Goal: Task Accomplishment & Management: Use online tool/utility

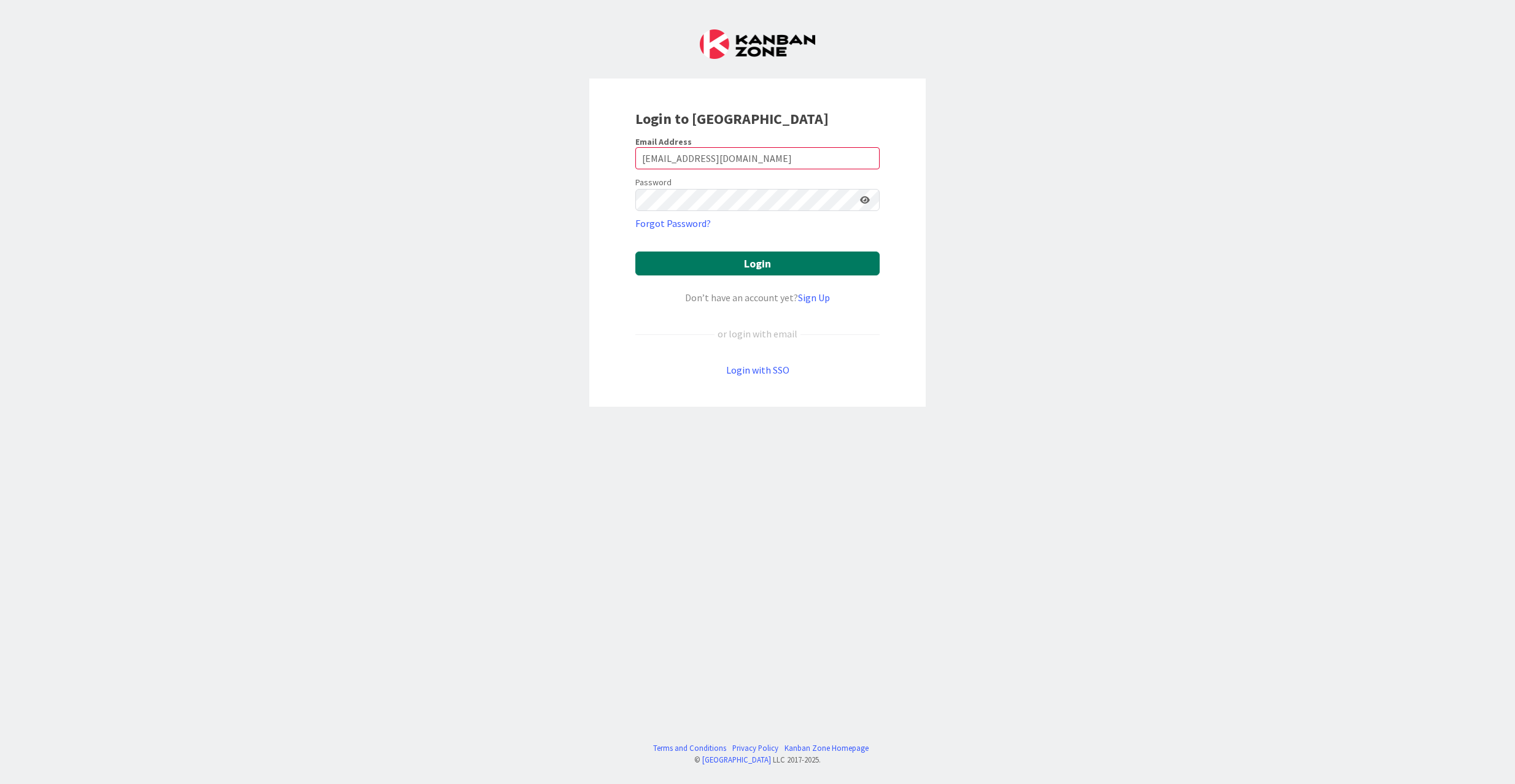
click at [698, 260] on button "Login" at bounding box center [757, 263] width 245 height 24
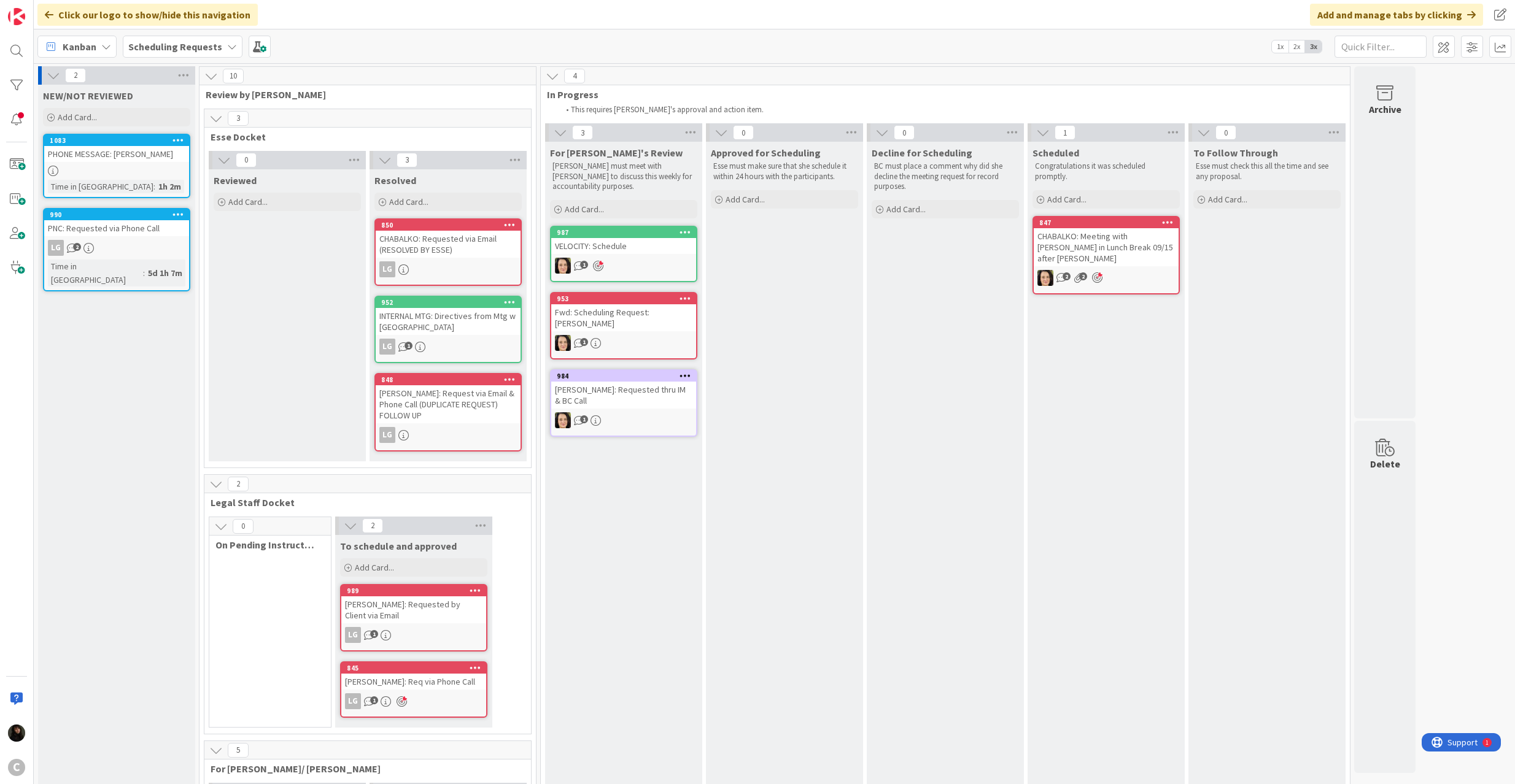
click at [136, 167] on div at bounding box center [116, 170] width 145 height 10
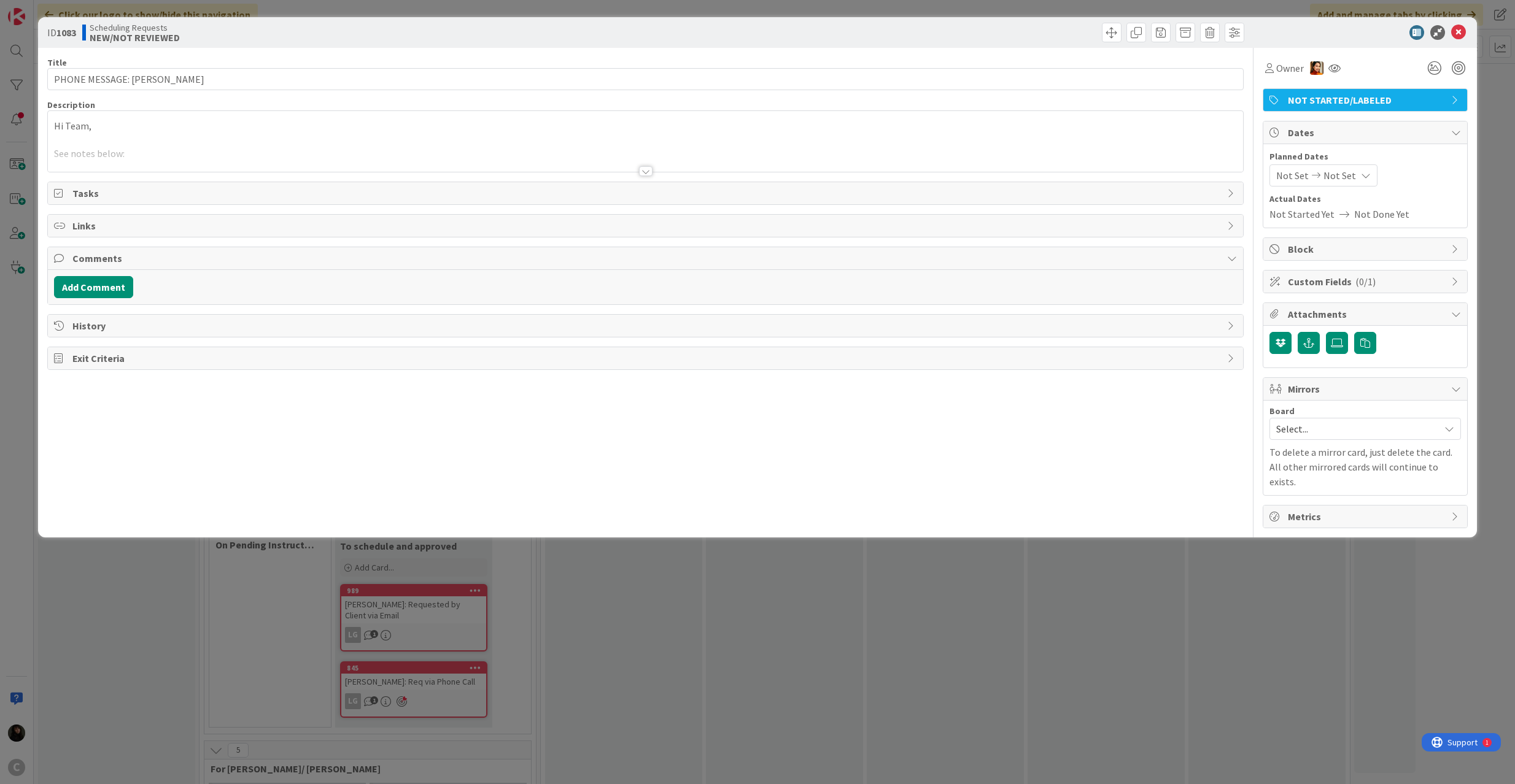
click at [380, 150] on div at bounding box center [646, 156] width 1196 height 31
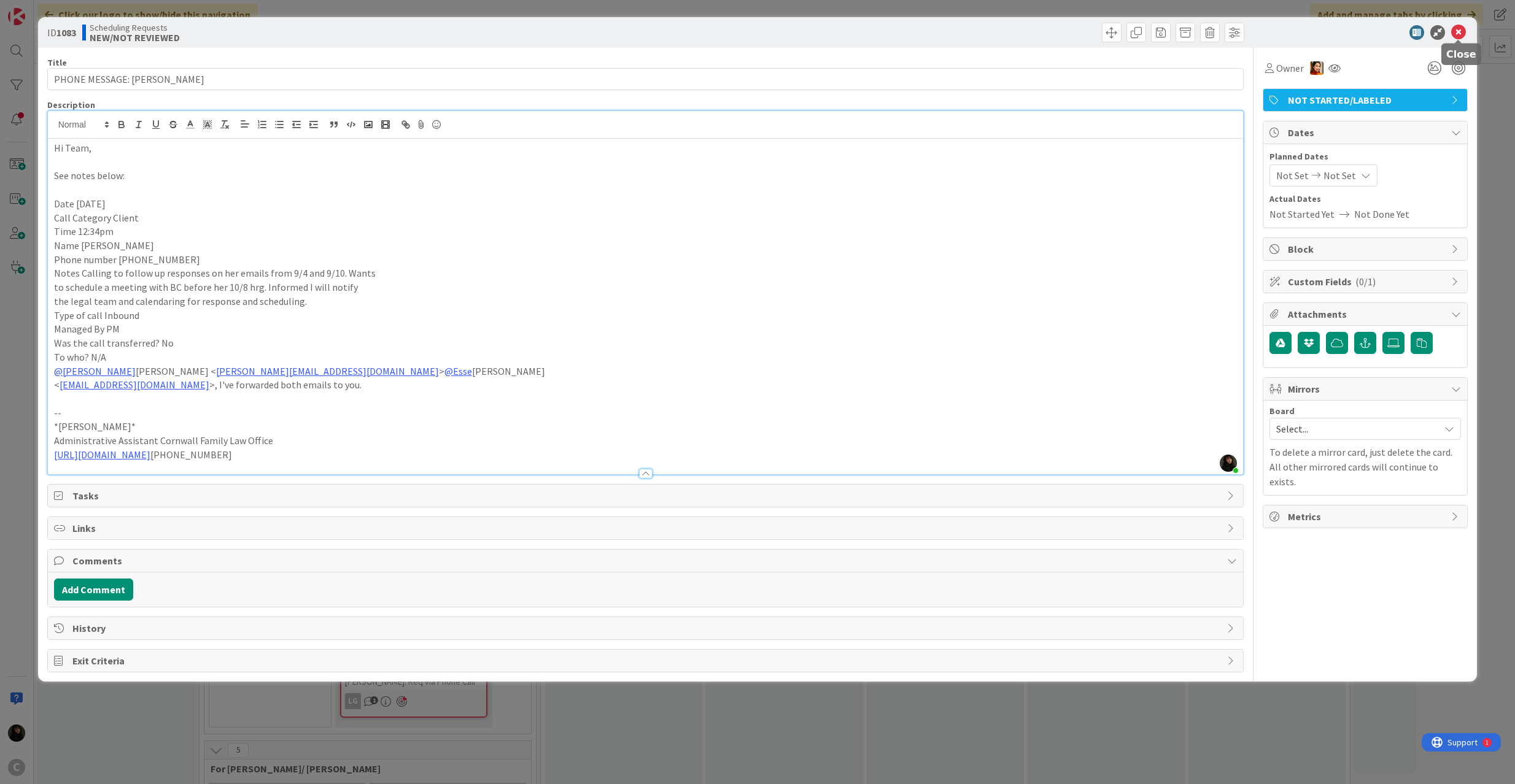
click at [1455, 34] on icon at bounding box center [1458, 32] width 15 height 15
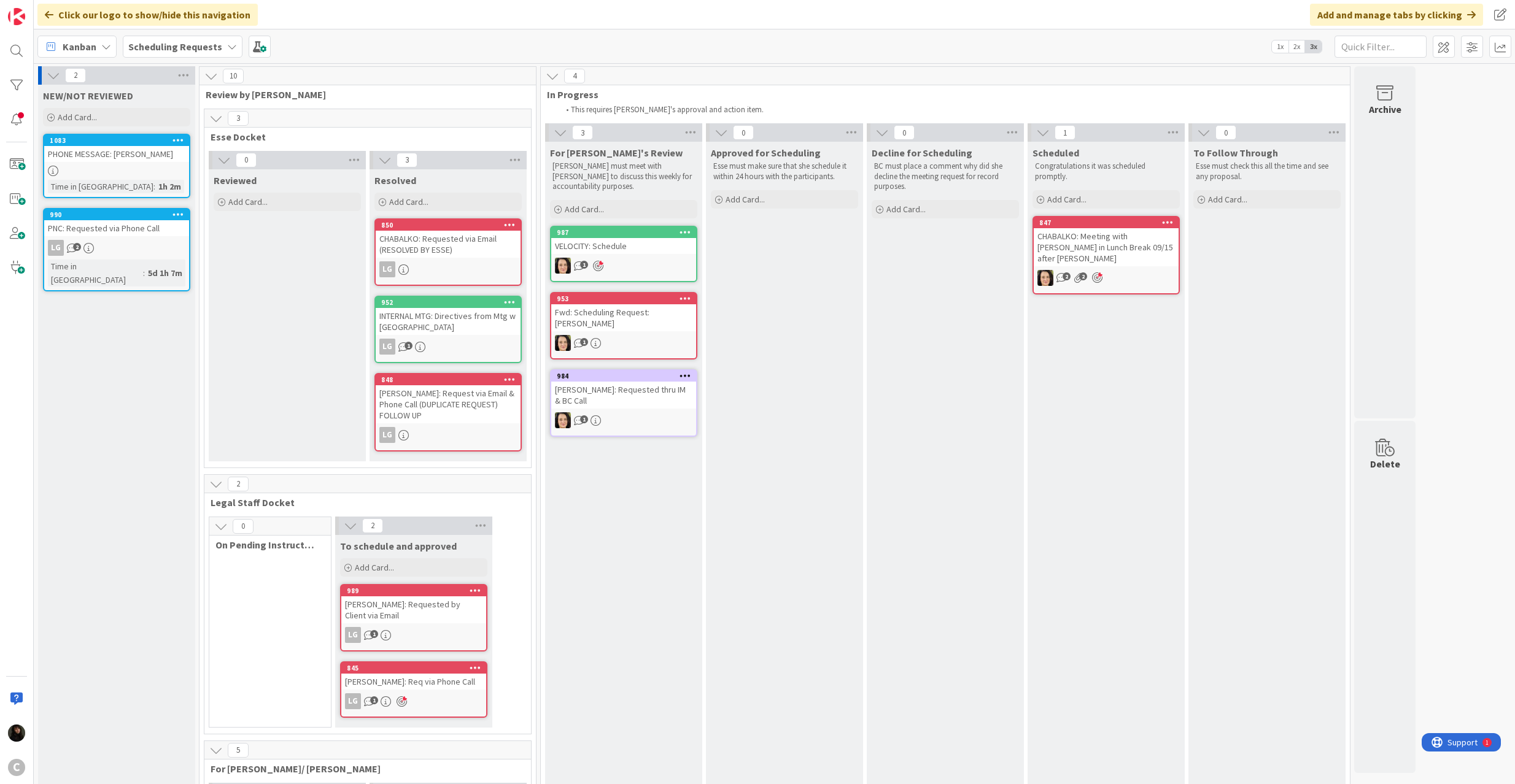
click at [135, 238] on link "990 PNC: Requested via Phone Call LG 2 Time in Column : 5d 1h 7m" at bounding box center [117, 250] width 147 height 84
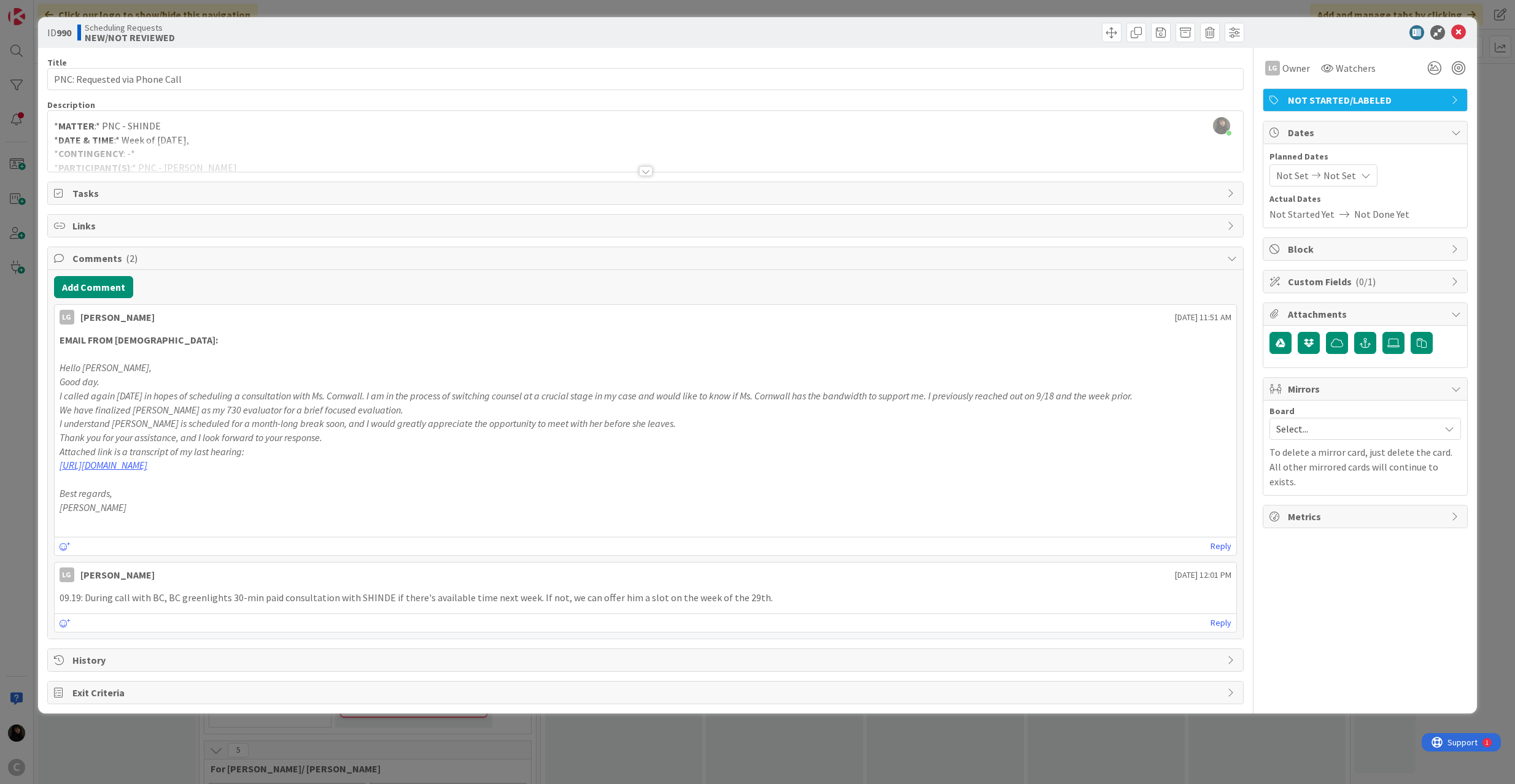
click at [176, 662] on span "History" at bounding box center [646, 660] width 1149 height 15
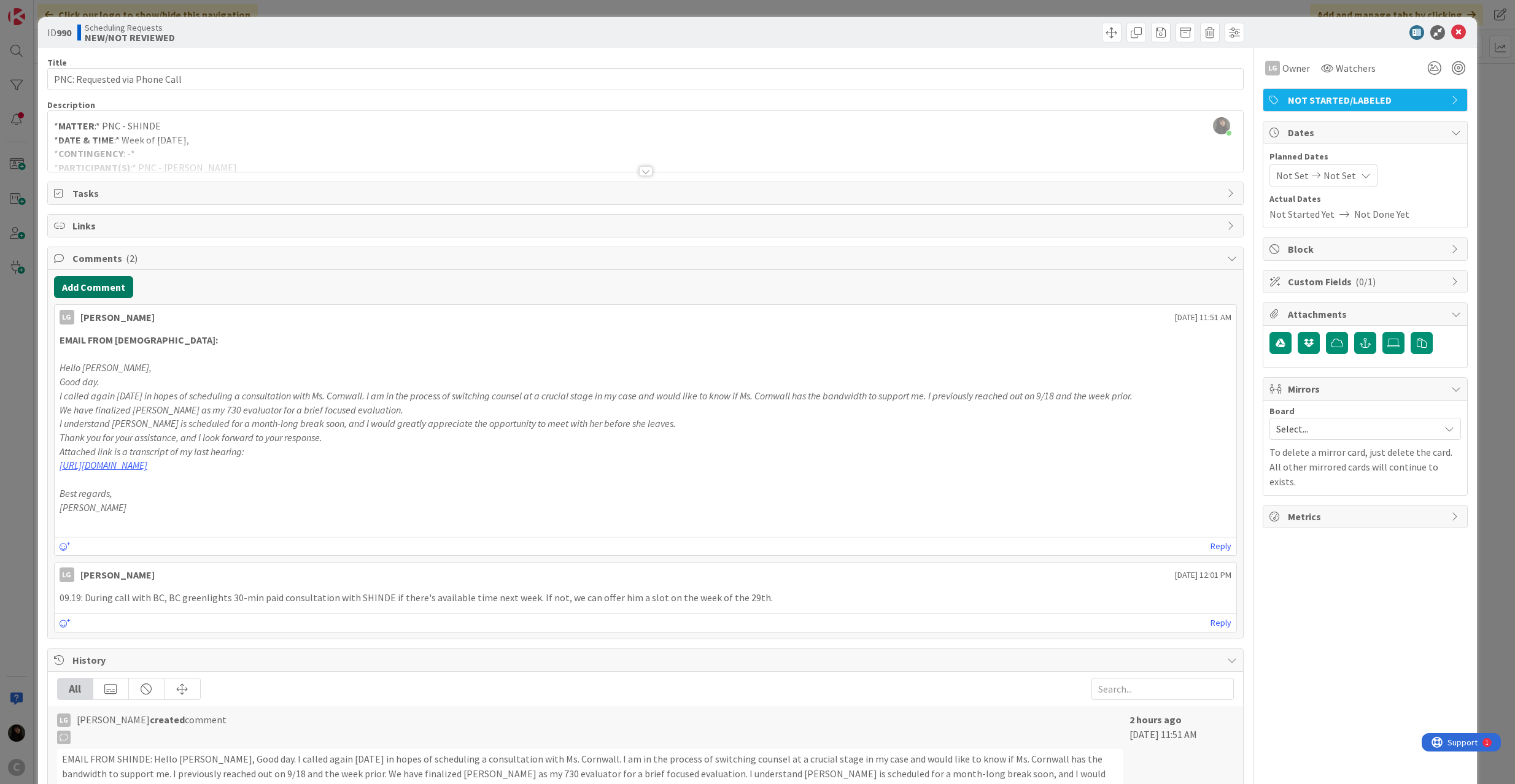
click at [86, 291] on button "Add Comment" at bounding box center [93, 287] width 79 height 22
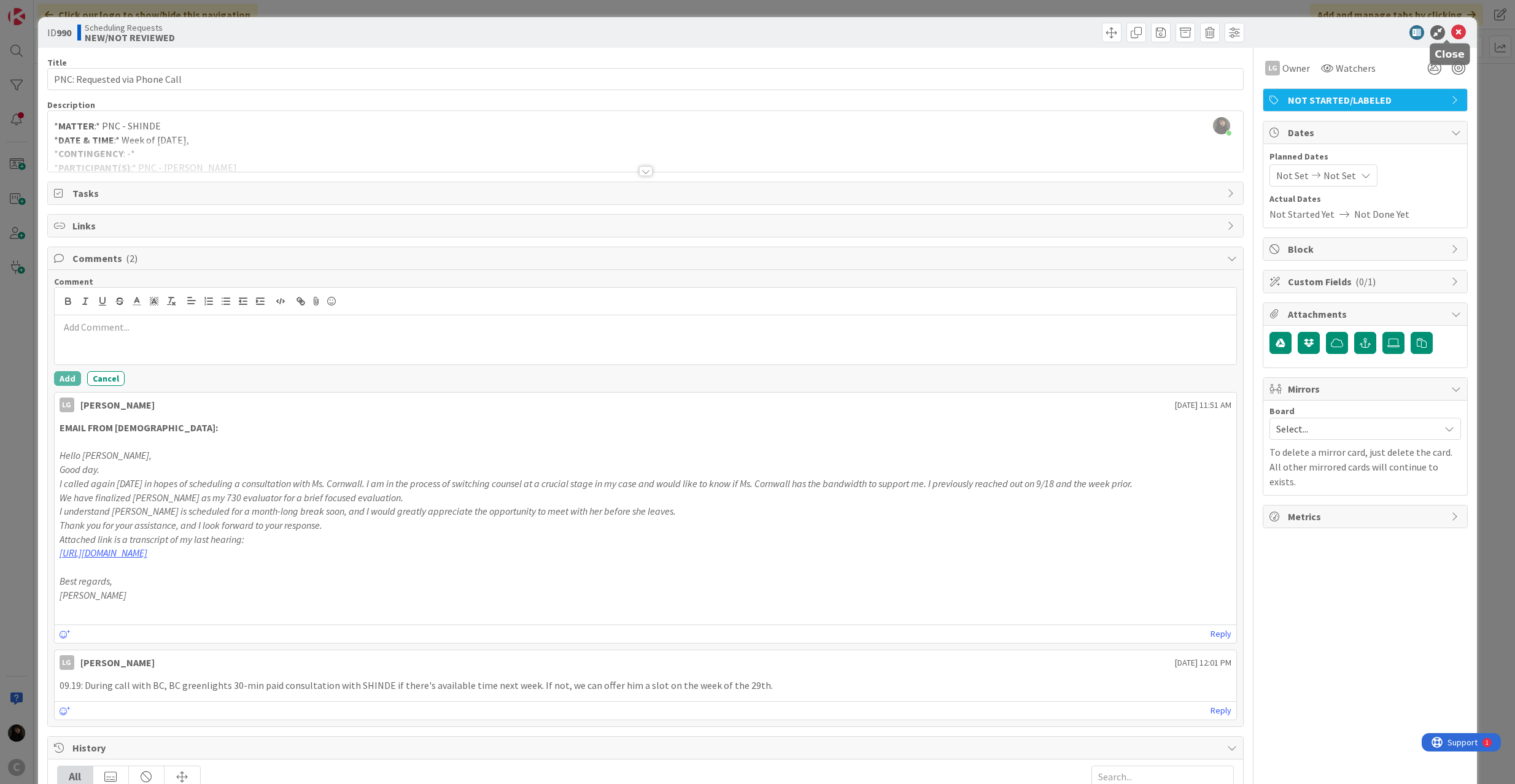
click at [1451, 30] on icon at bounding box center [1458, 32] width 15 height 15
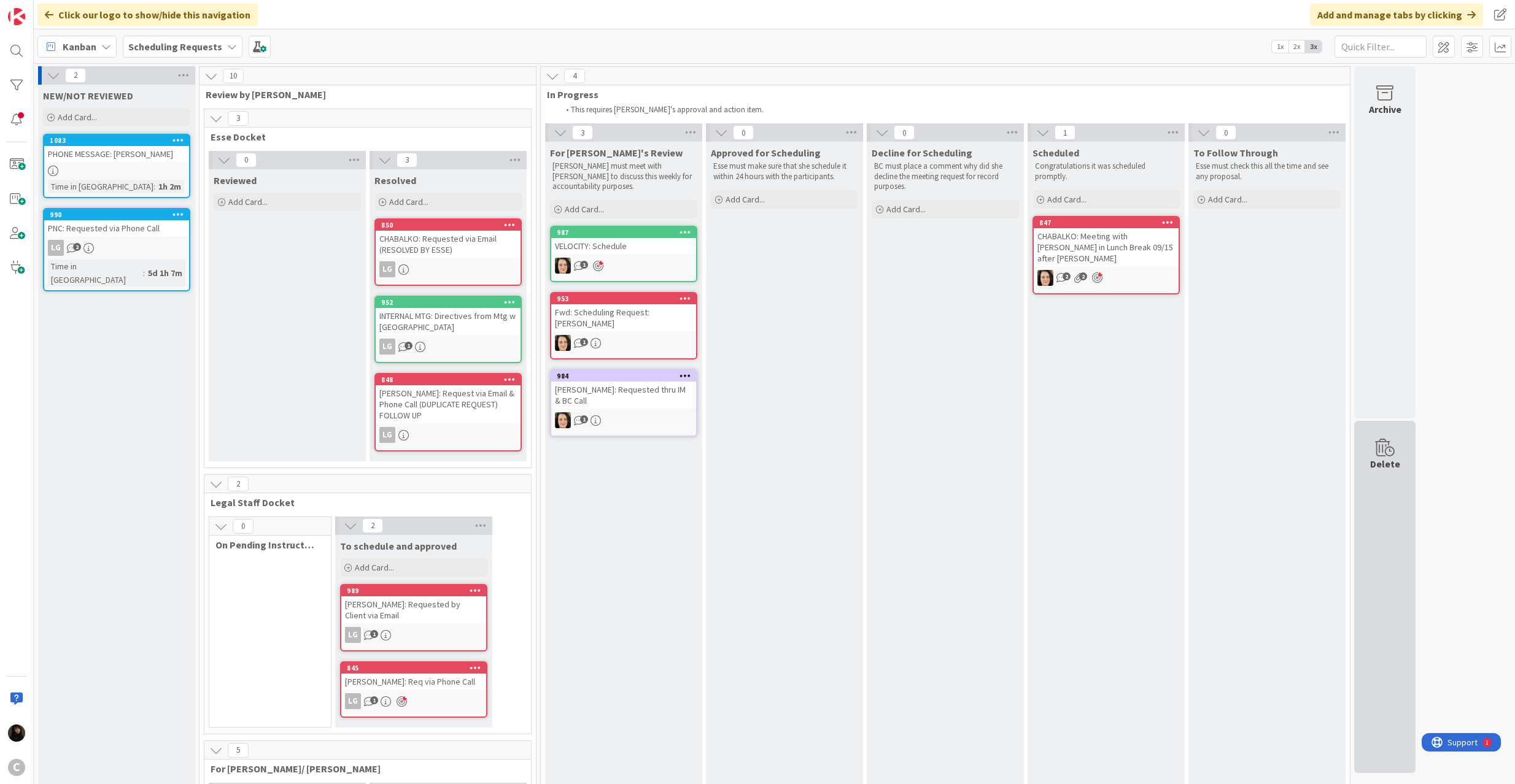
click at [1387, 467] on div "Delete" at bounding box center [1385, 464] width 30 height 15
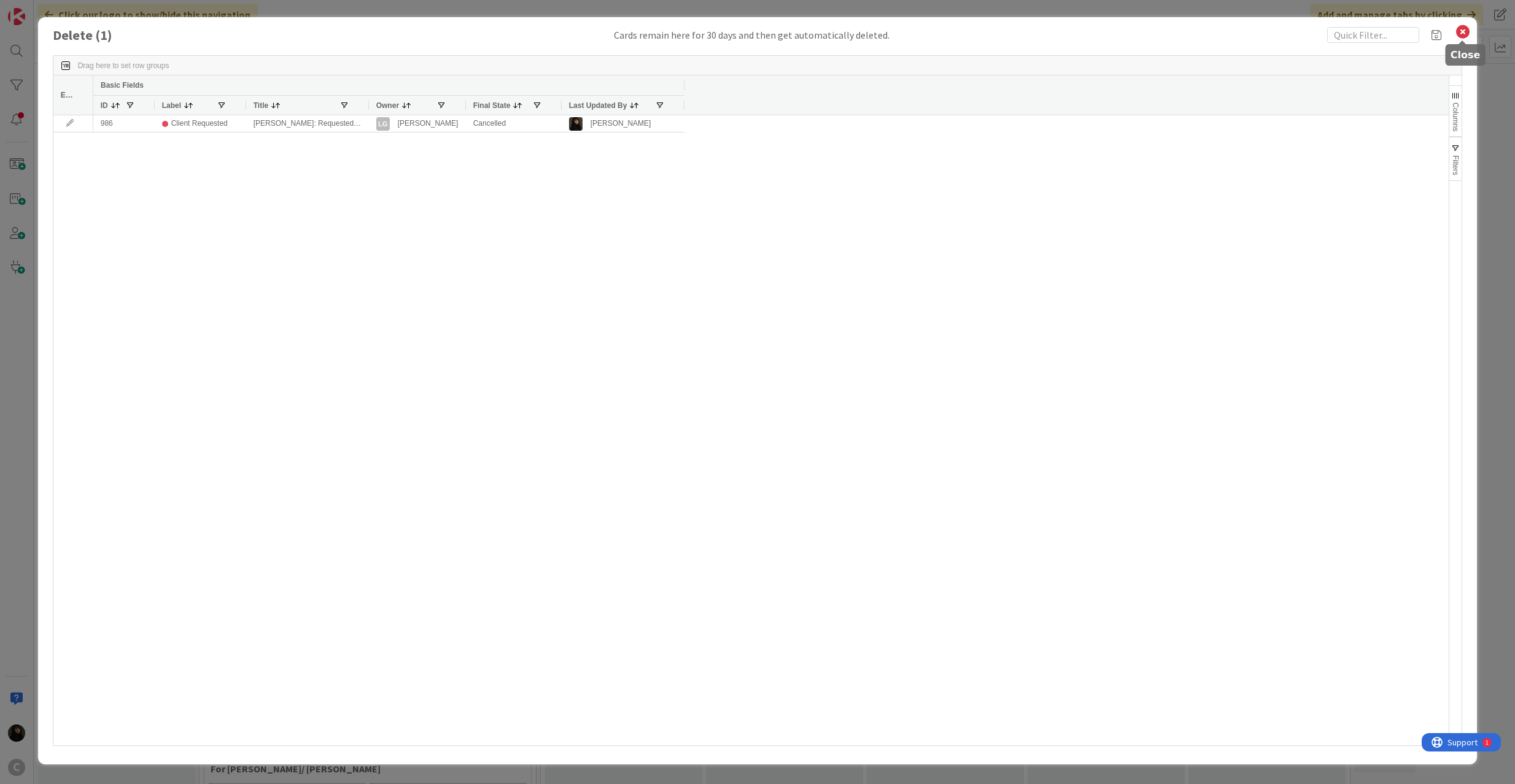
click at [1463, 27] on icon at bounding box center [1463, 32] width 16 height 17
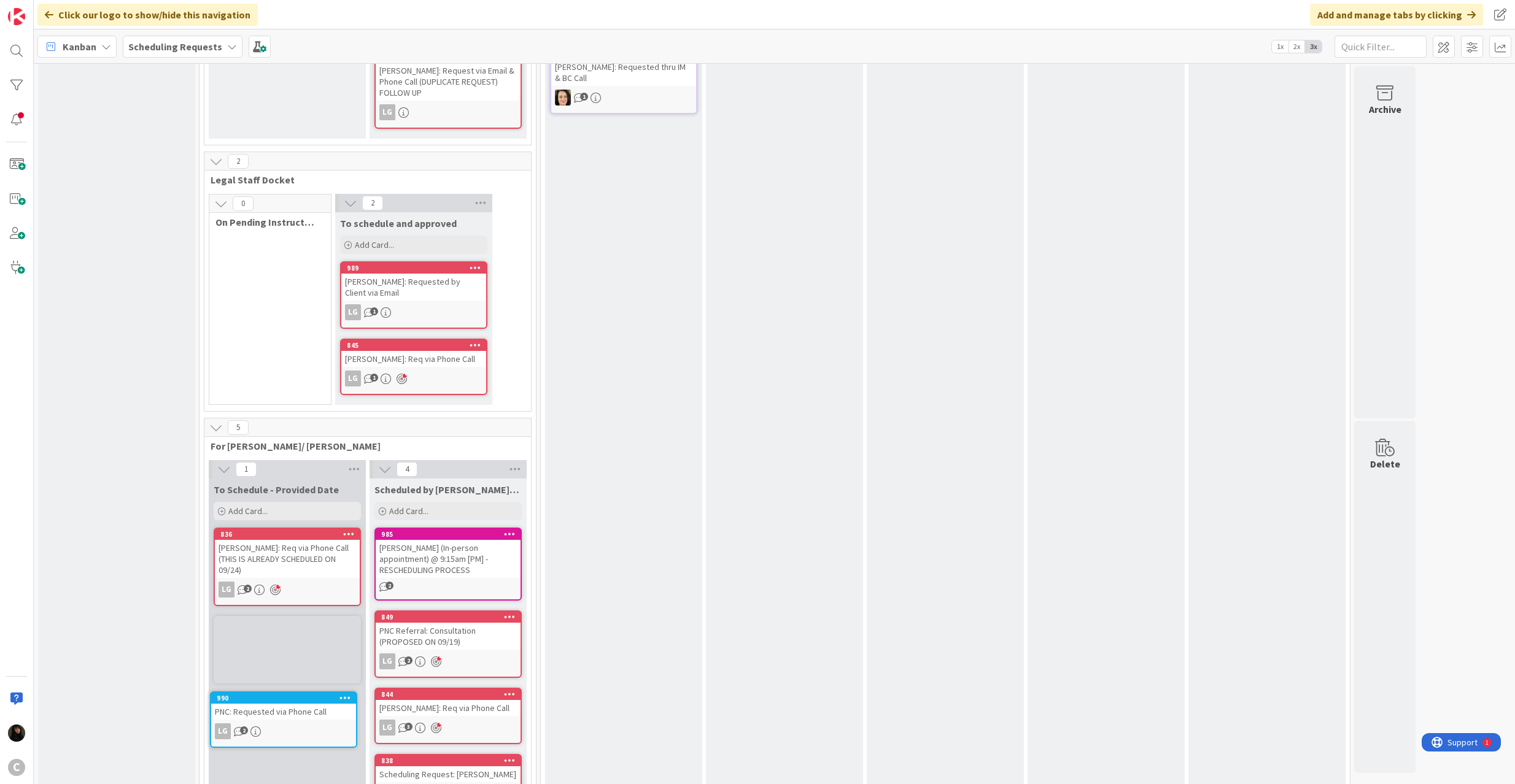
scroll to position [350, 0]
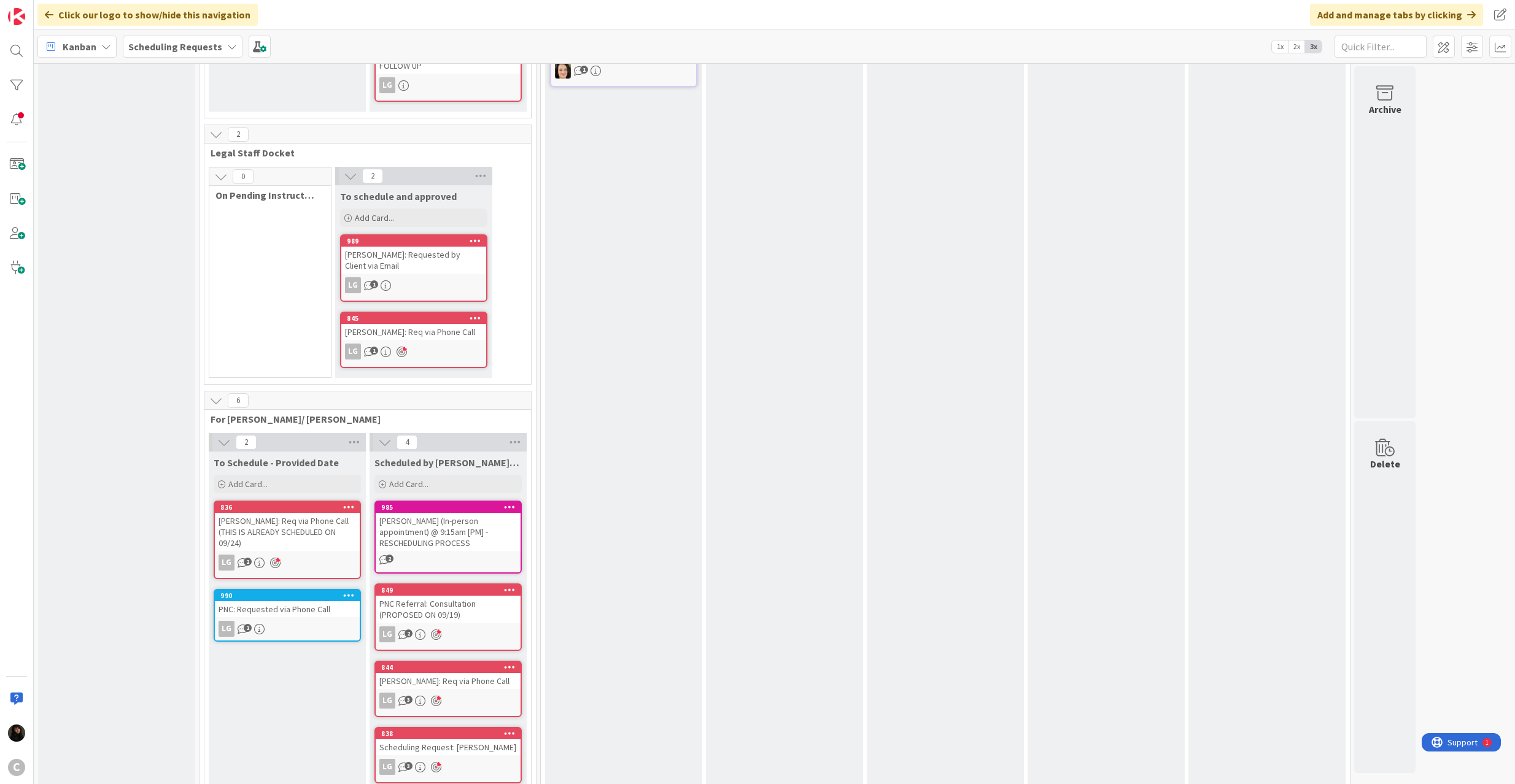
click at [315, 621] on div "LG 2" at bounding box center [287, 629] width 145 height 16
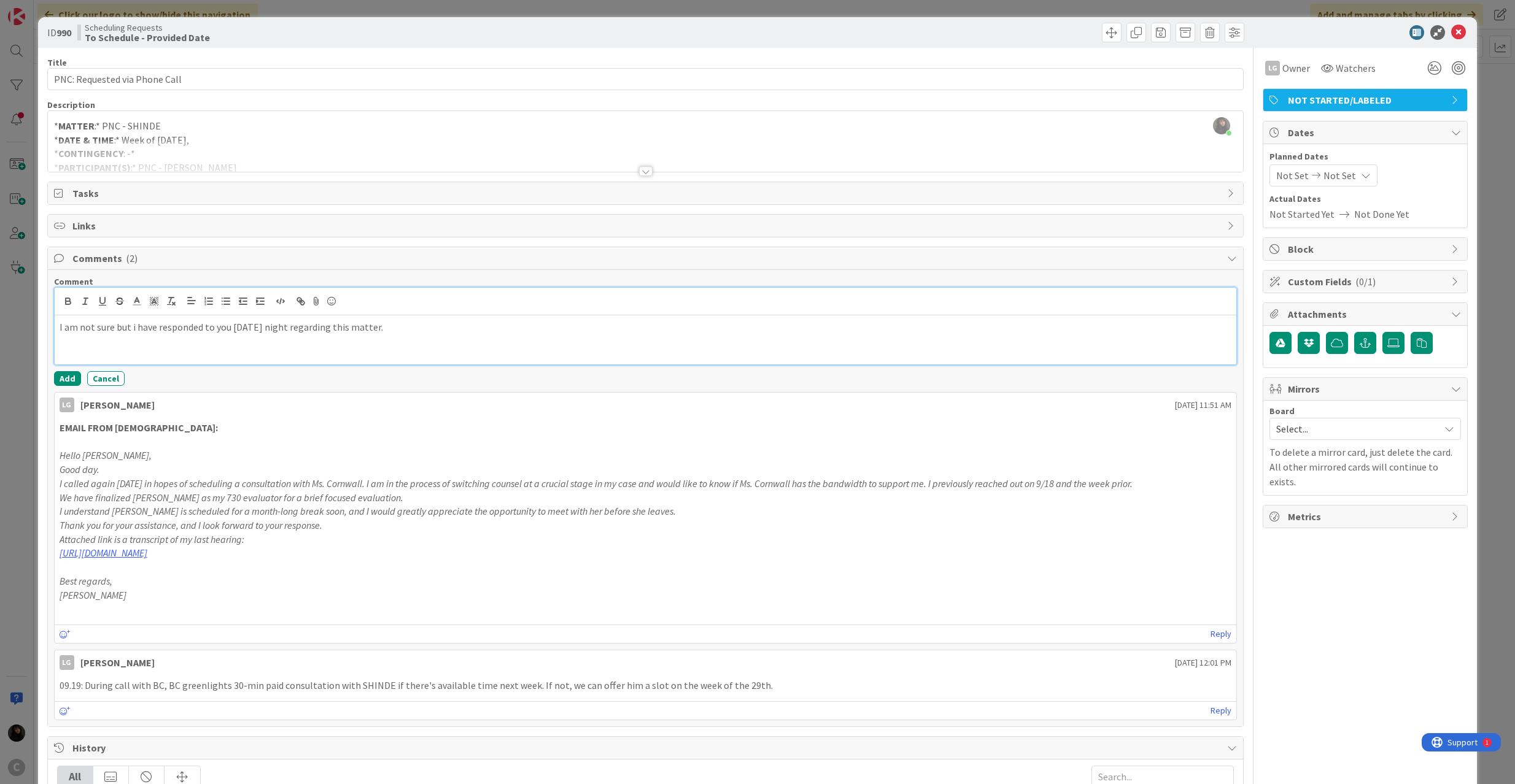
click at [438, 333] on p "I am not sure but i have responded to you [DATE] night regarding this matter." at bounding box center [646, 327] width 1173 height 14
click at [64, 381] on button "Add" at bounding box center [68, 379] width 27 height 15
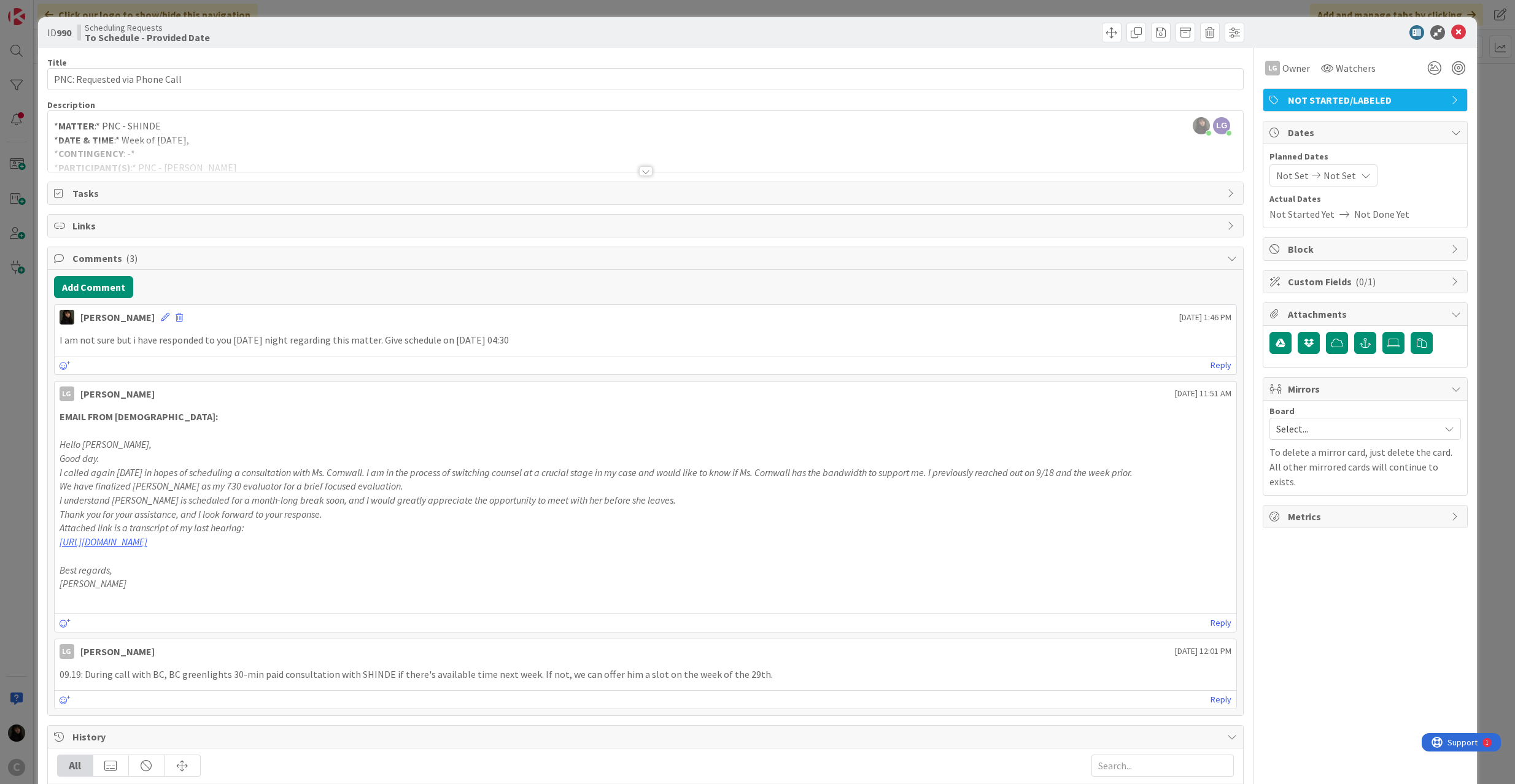
click at [1387, 96] on span "NOT STARTED/LABELED" at bounding box center [1366, 100] width 157 height 15
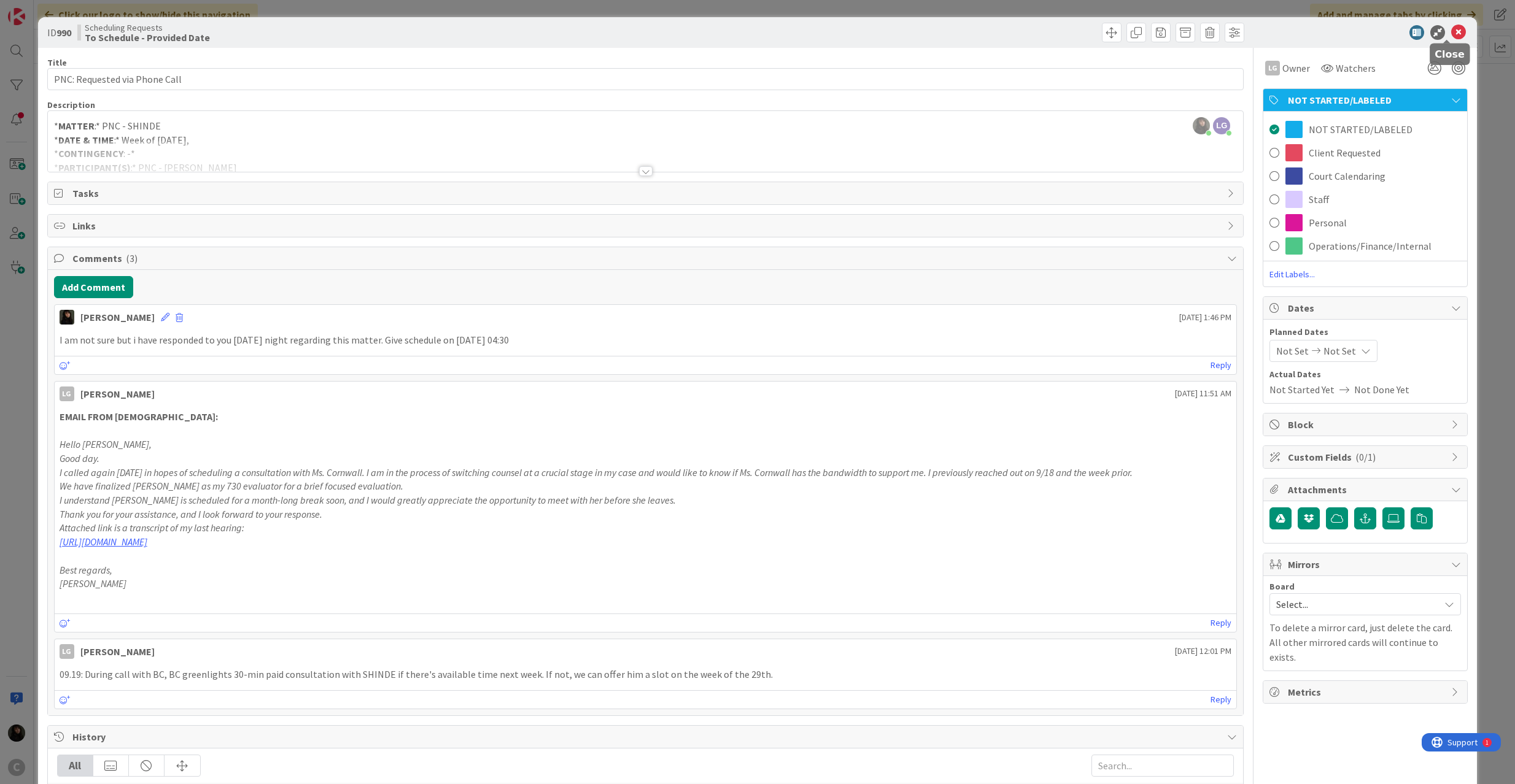
click at [1451, 33] on icon at bounding box center [1458, 32] width 15 height 15
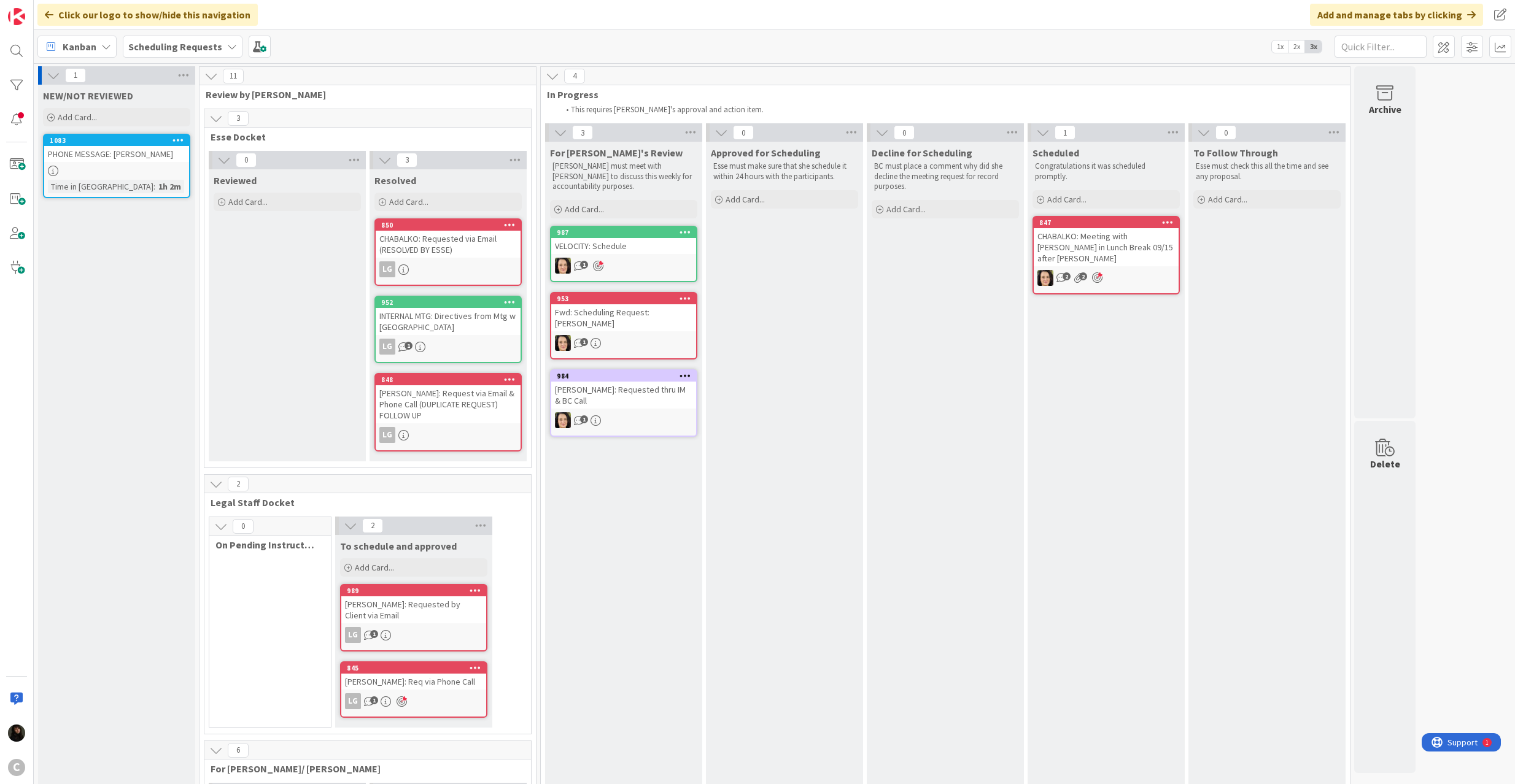
click at [102, 153] on div "PHONE MESSAGE: [PERSON_NAME]" at bounding box center [116, 154] width 145 height 16
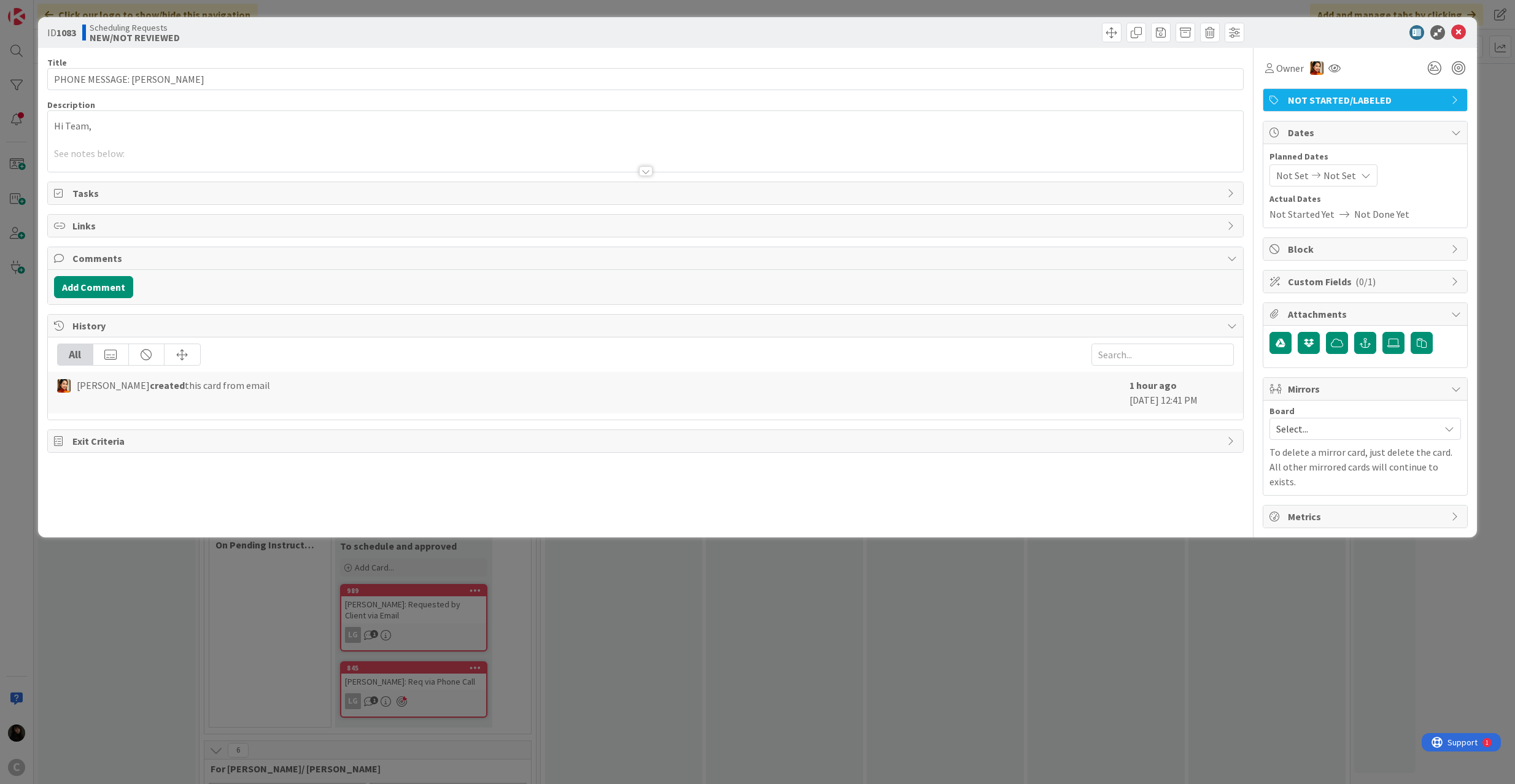
click at [288, 142] on div at bounding box center [646, 156] width 1196 height 31
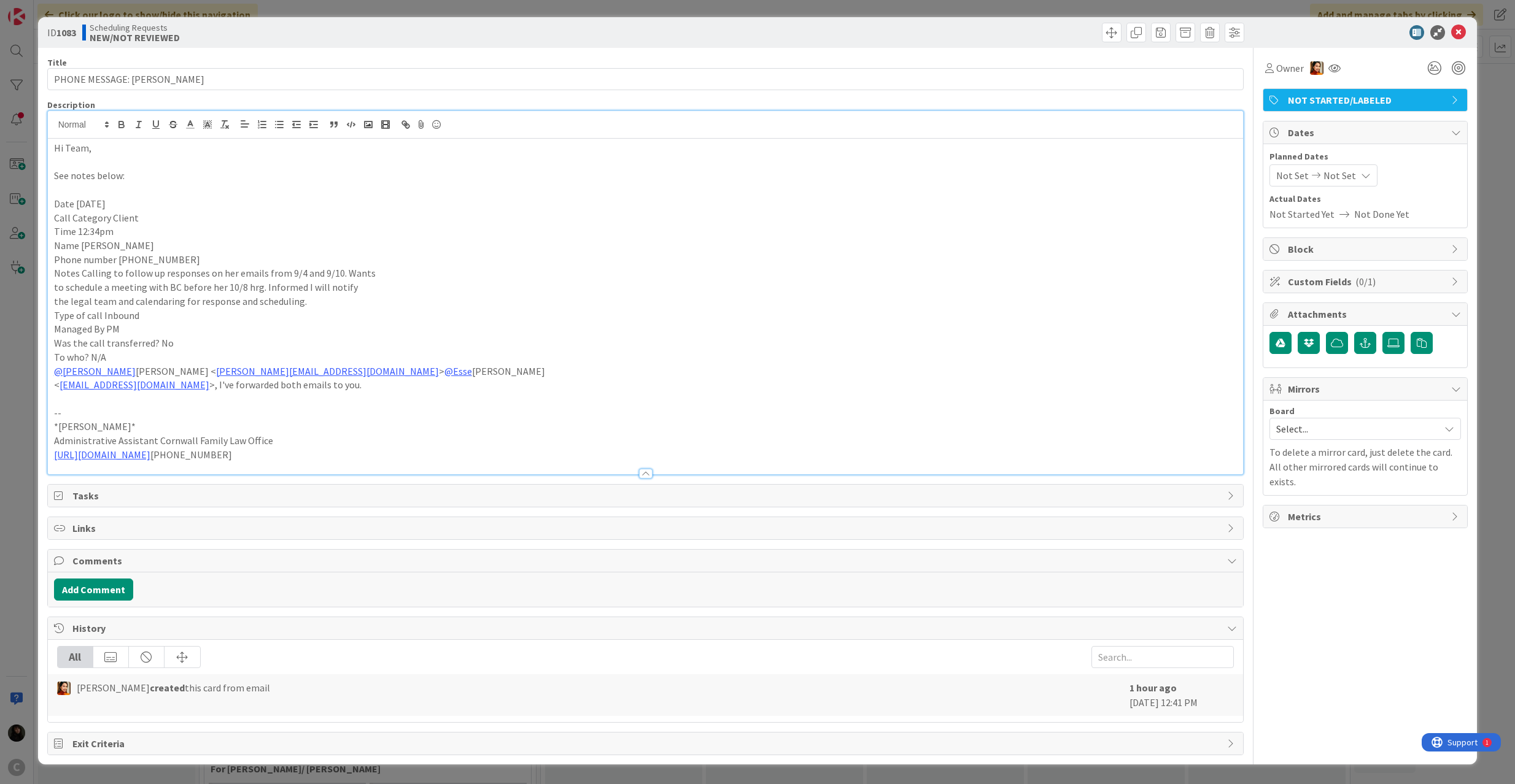
scroll to position [1, 0]
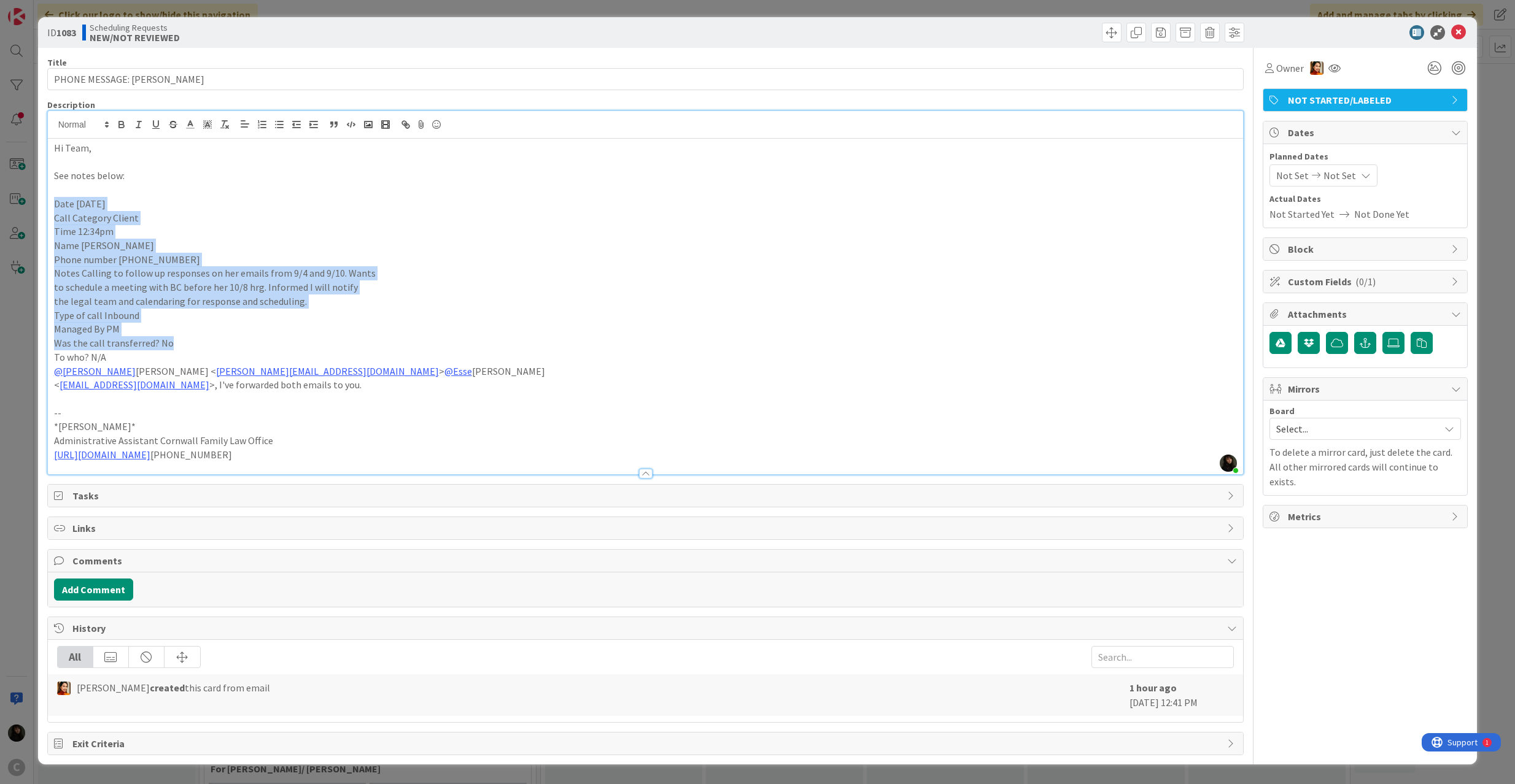
drag, startPoint x: 177, startPoint y: 340, endPoint x: 60, endPoint y: 144, distance: 228.3
click at [51, 200] on div "Hi Team, See notes below: Date [DATE] Call Category Client Time 12:34pm Name [P…" at bounding box center [646, 306] width 1196 height 336
copy div "Date [DATE] Call Category Client Time 12:34pm Name [PERSON_NAME] Phone number […"
click at [754, 253] on p "Phone number [PHONE_NUMBER]" at bounding box center [646, 259] width 1183 height 14
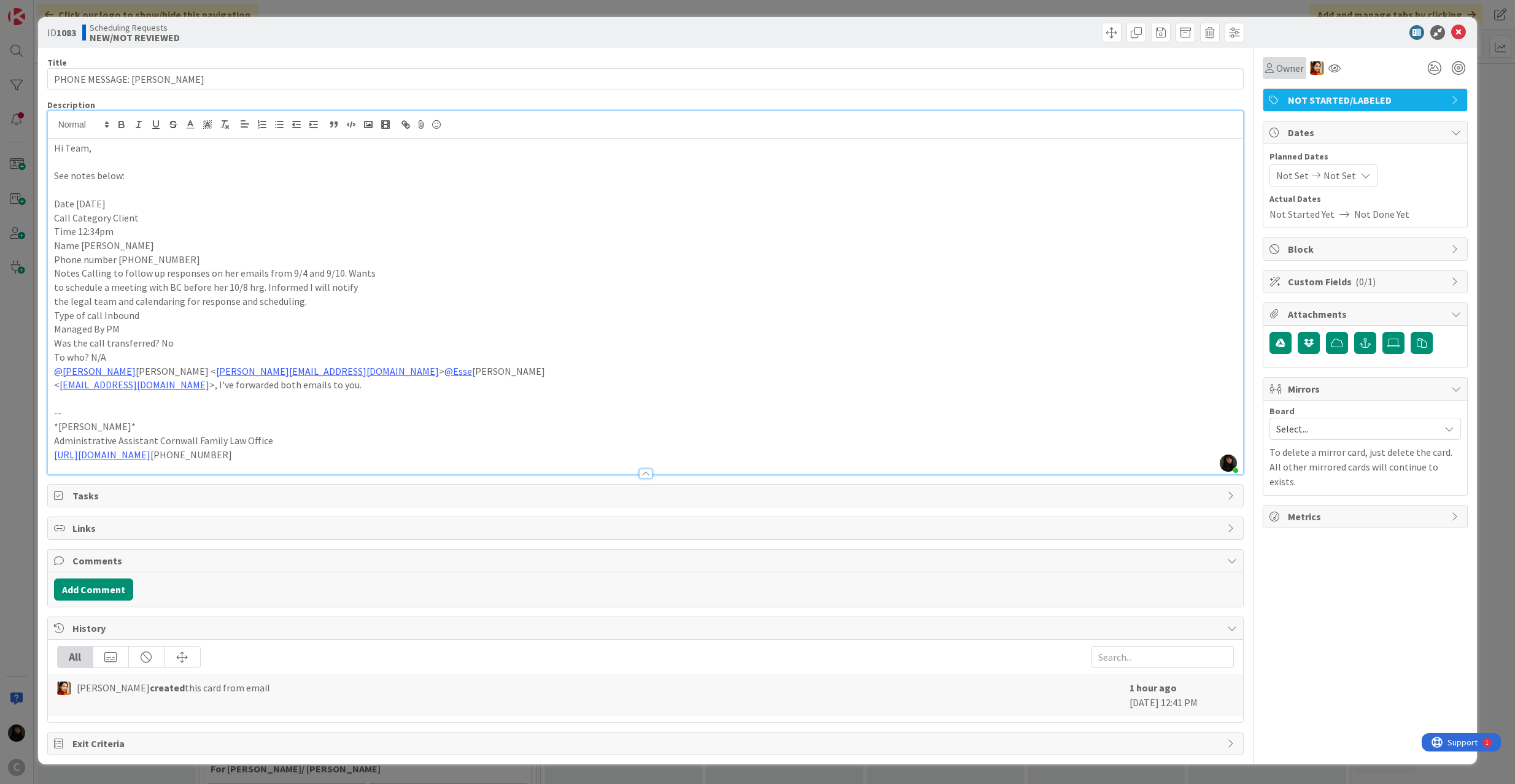
click at [1283, 64] on span "Owner" at bounding box center [1289, 68] width 28 height 15
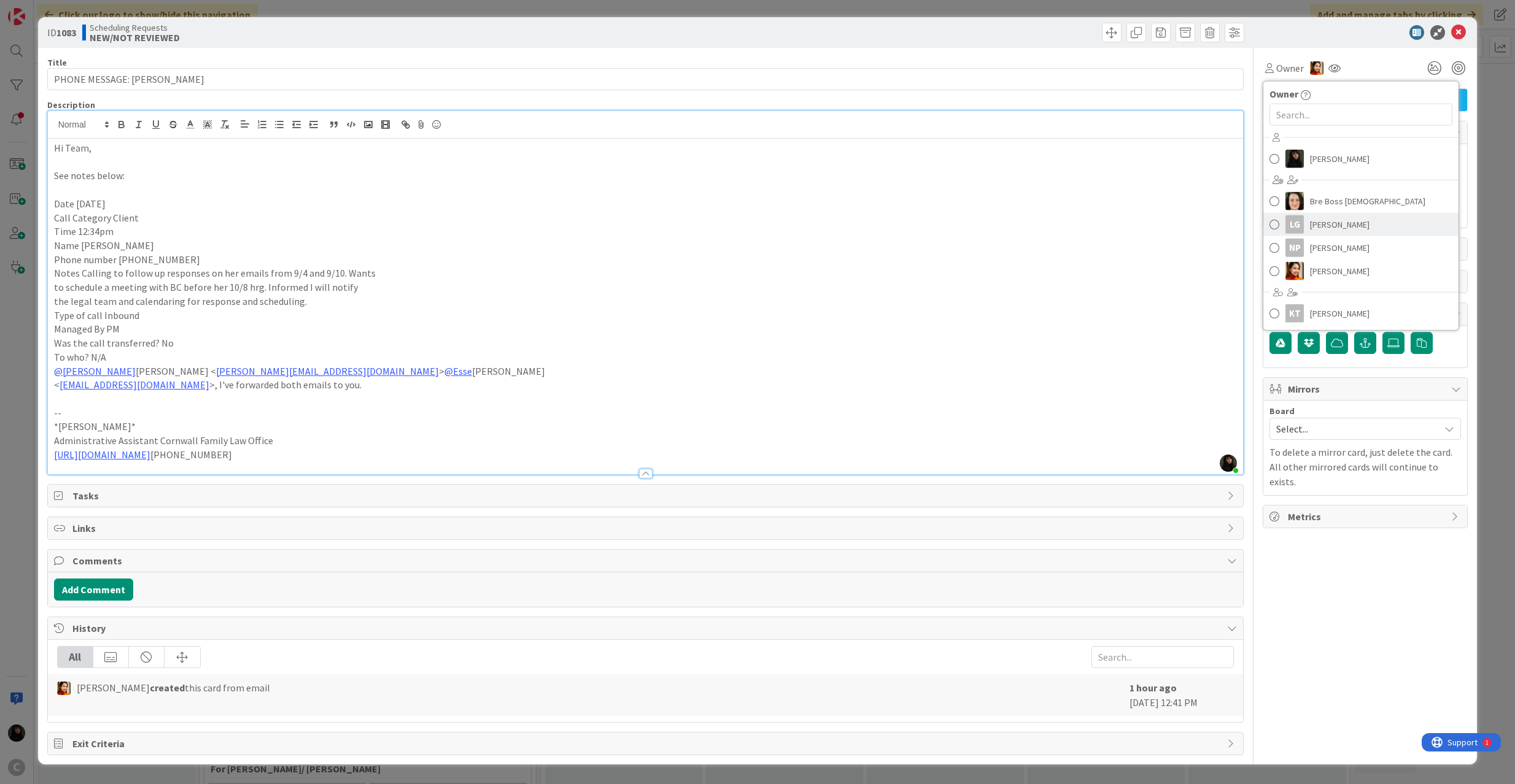
click at [1310, 226] on span "[PERSON_NAME]" at bounding box center [1339, 224] width 59 height 18
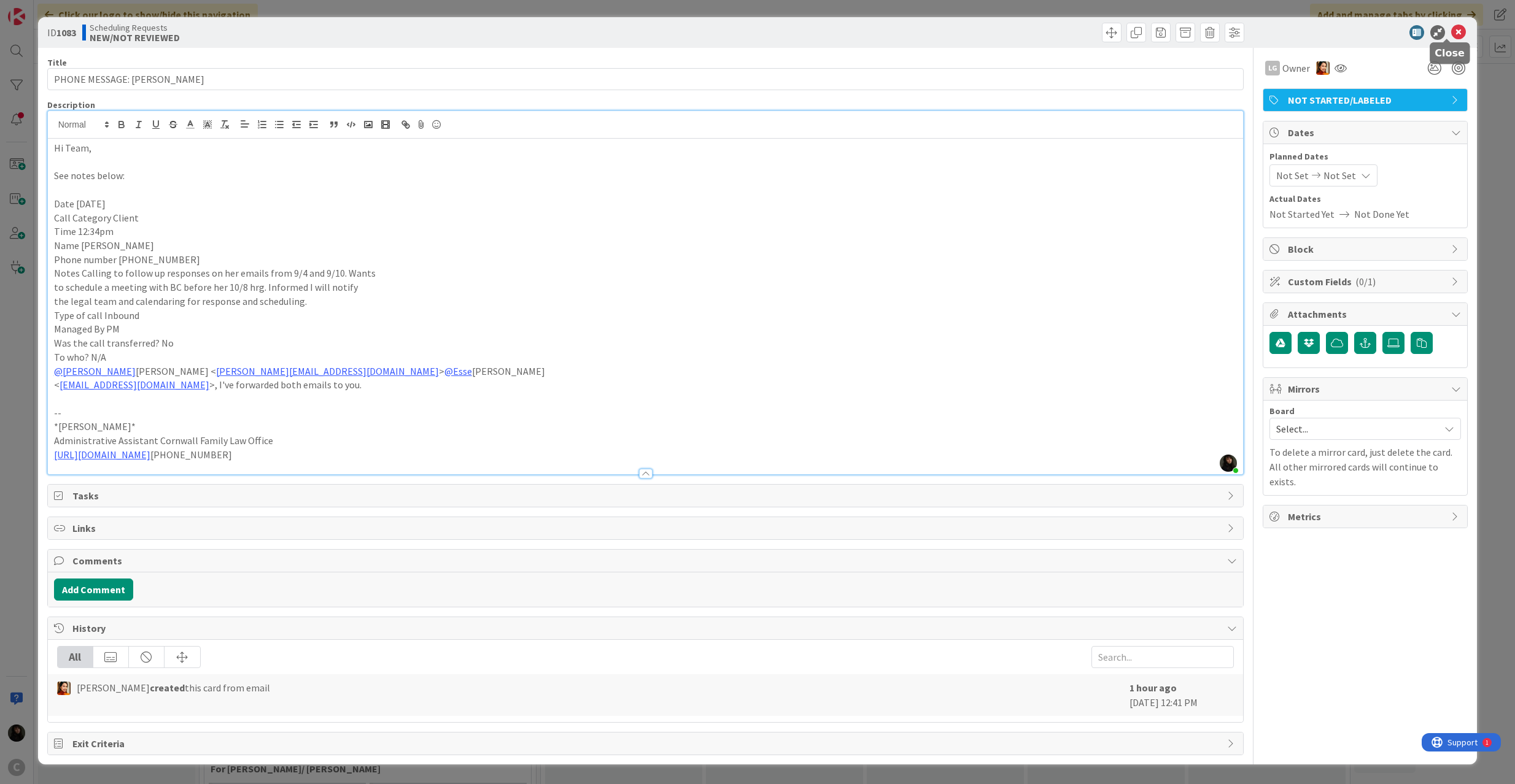
click at [1451, 27] on icon at bounding box center [1458, 32] width 15 height 15
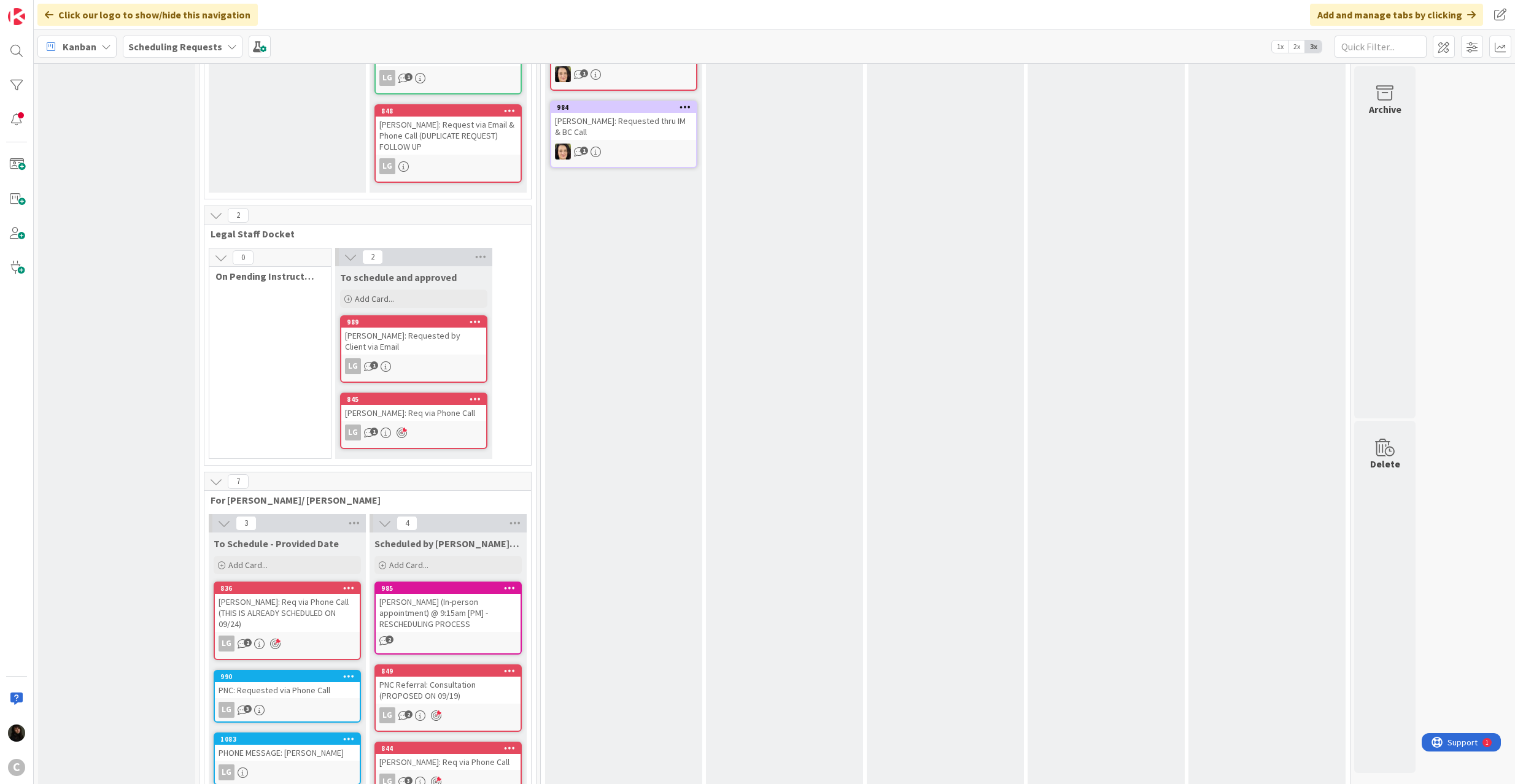
scroll to position [268, 0]
click at [264, 746] on div "PHONE MESSAGE: [PERSON_NAME]" at bounding box center [287, 754] width 145 height 16
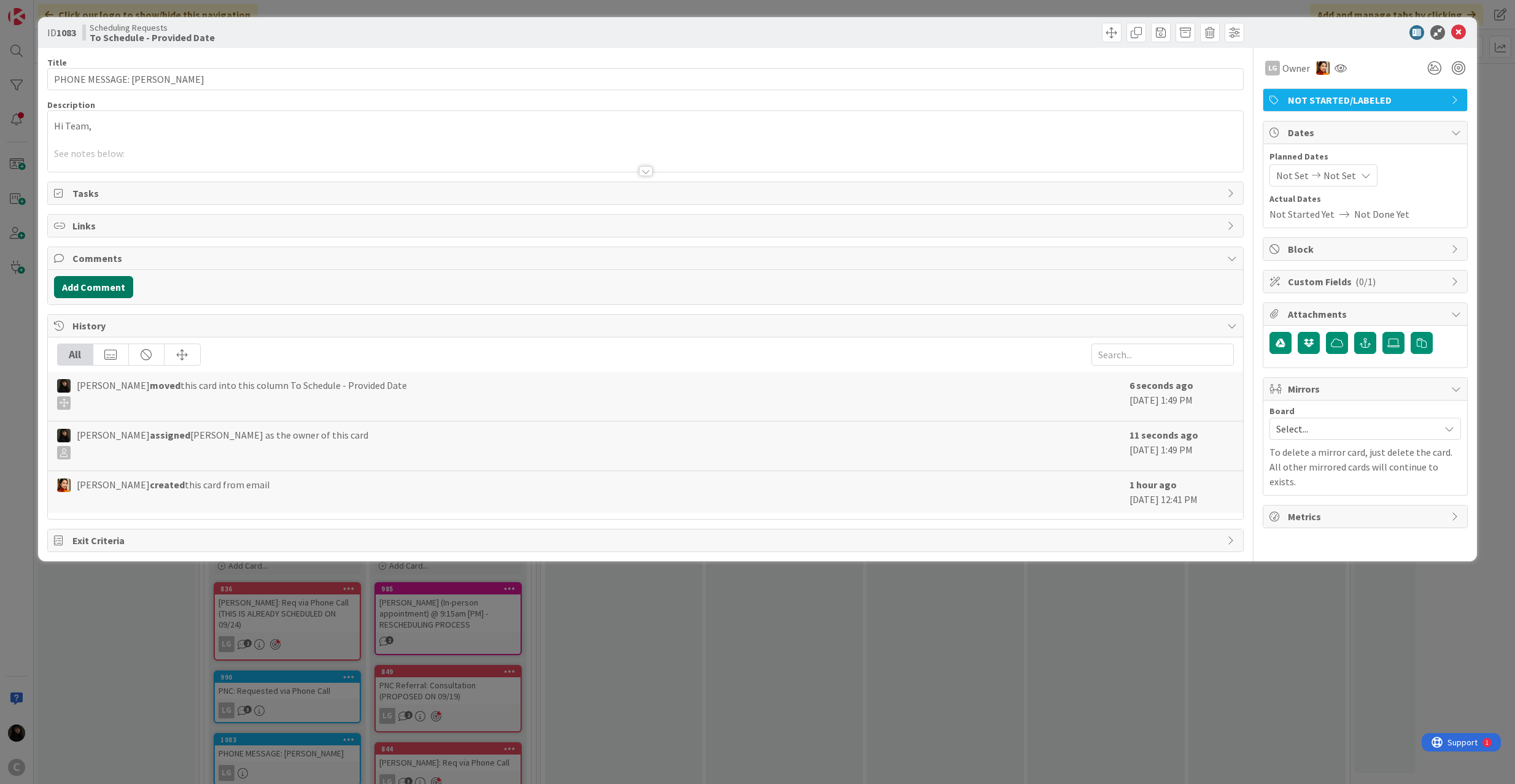
click at [101, 287] on button "Add Comment" at bounding box center [93, 287] width 79 height 22
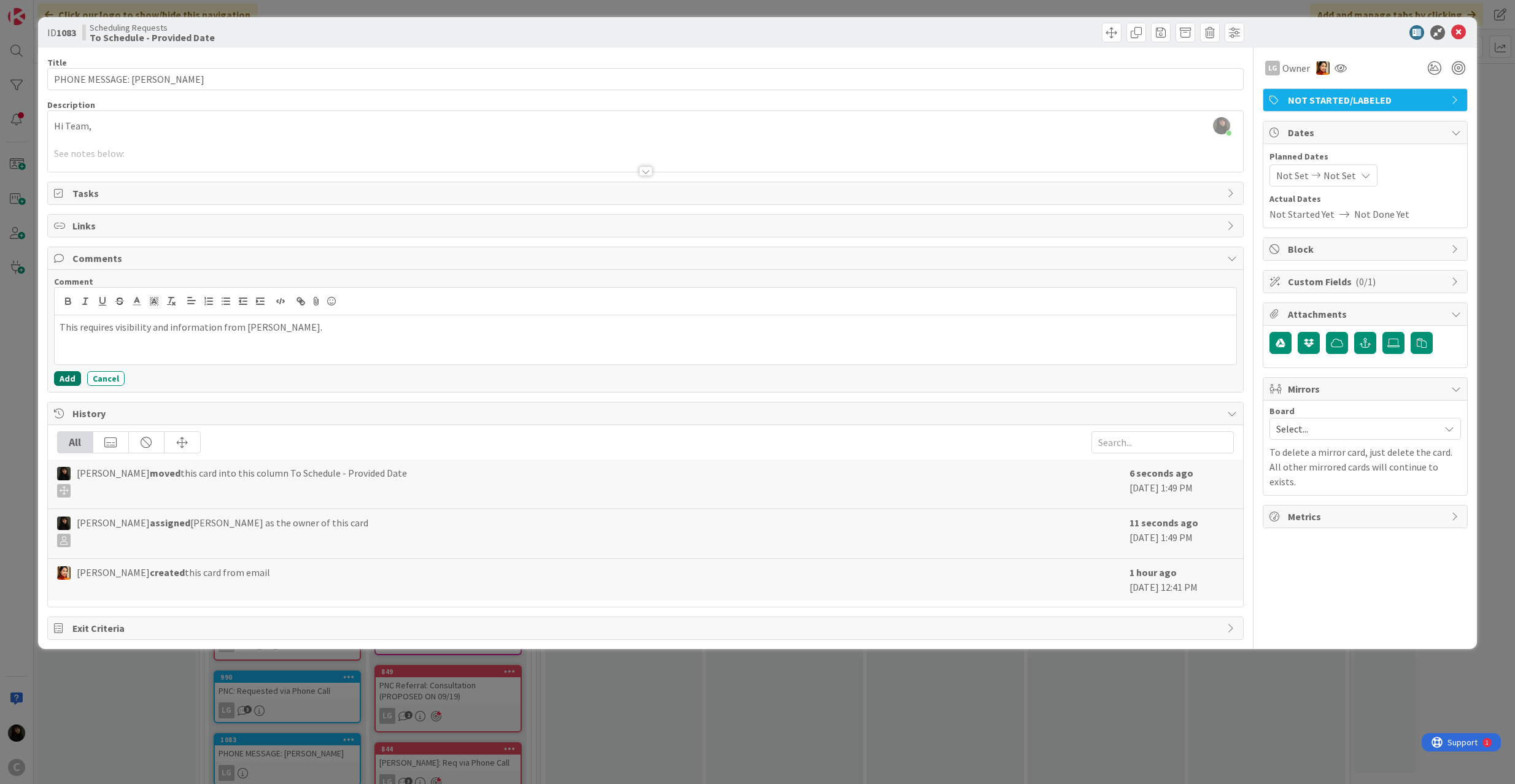
click at [65, 381] on button "Add" at bounding box center [68, 379] width 27 height 15
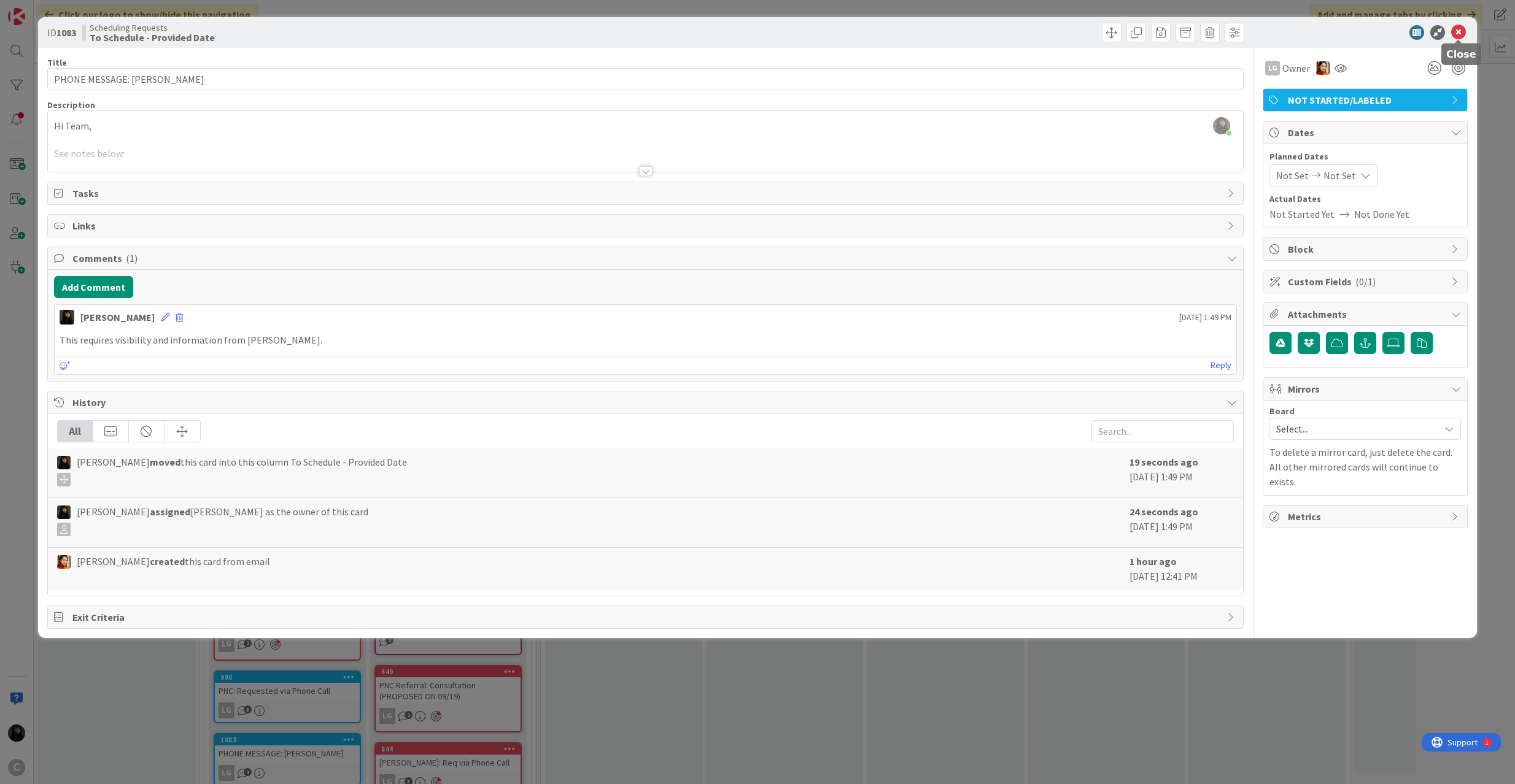
click at [1458, 30] on icon at bounding box center [1458, 32] width 15 height 15
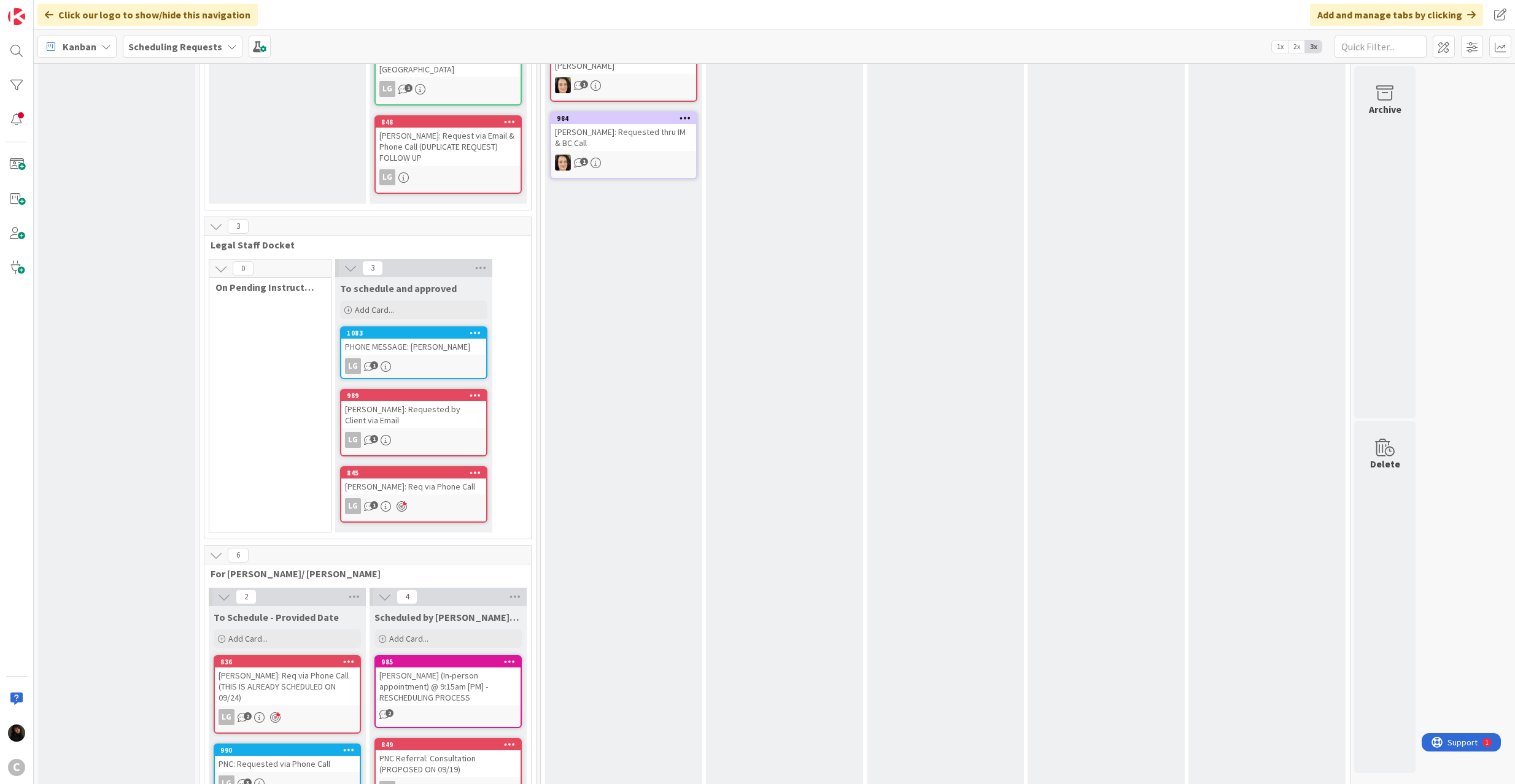
scroll to position [413, 0]
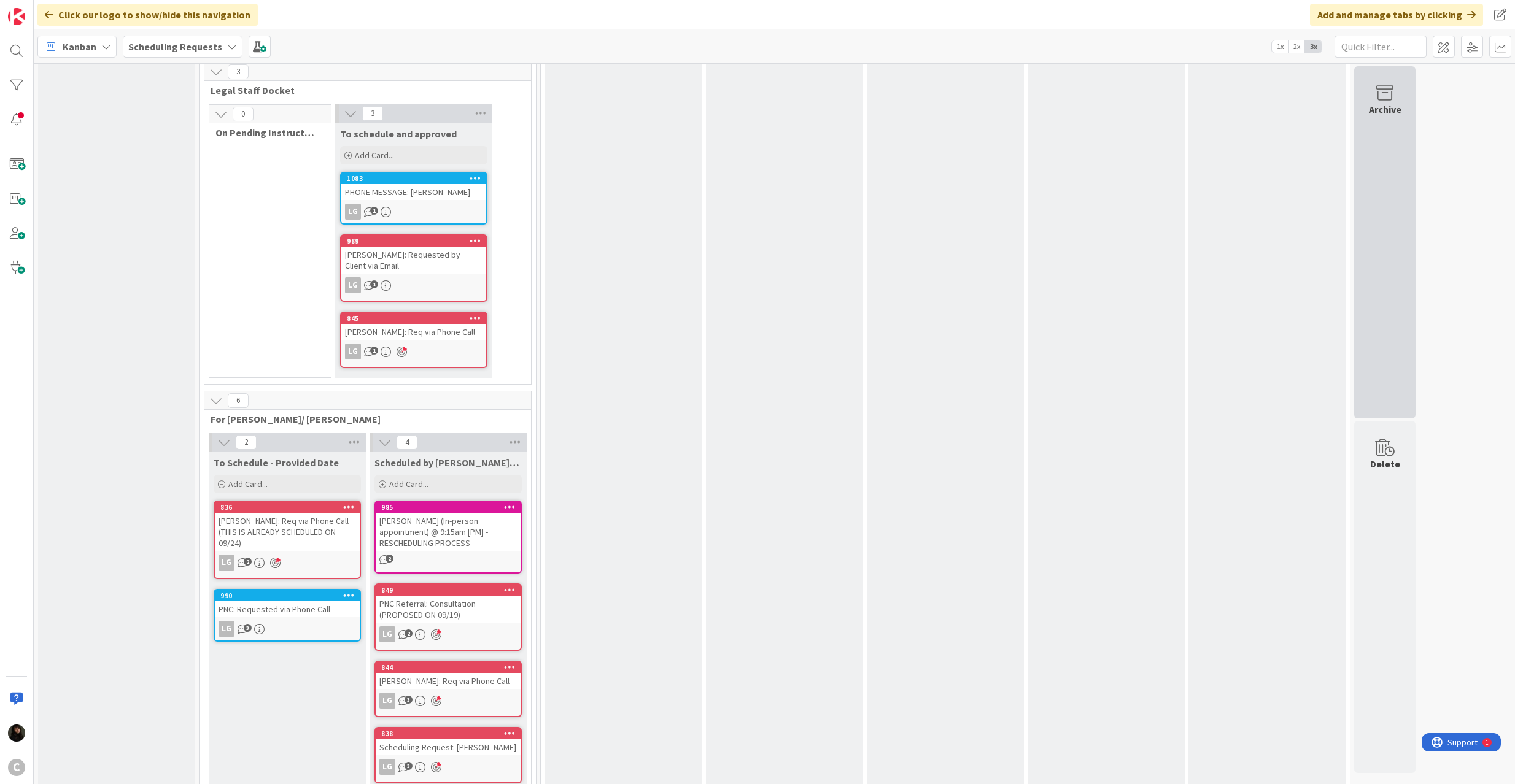
click at [1374, 172] on div "Archive" at bounding box center [1385, 242] width 61 height 352
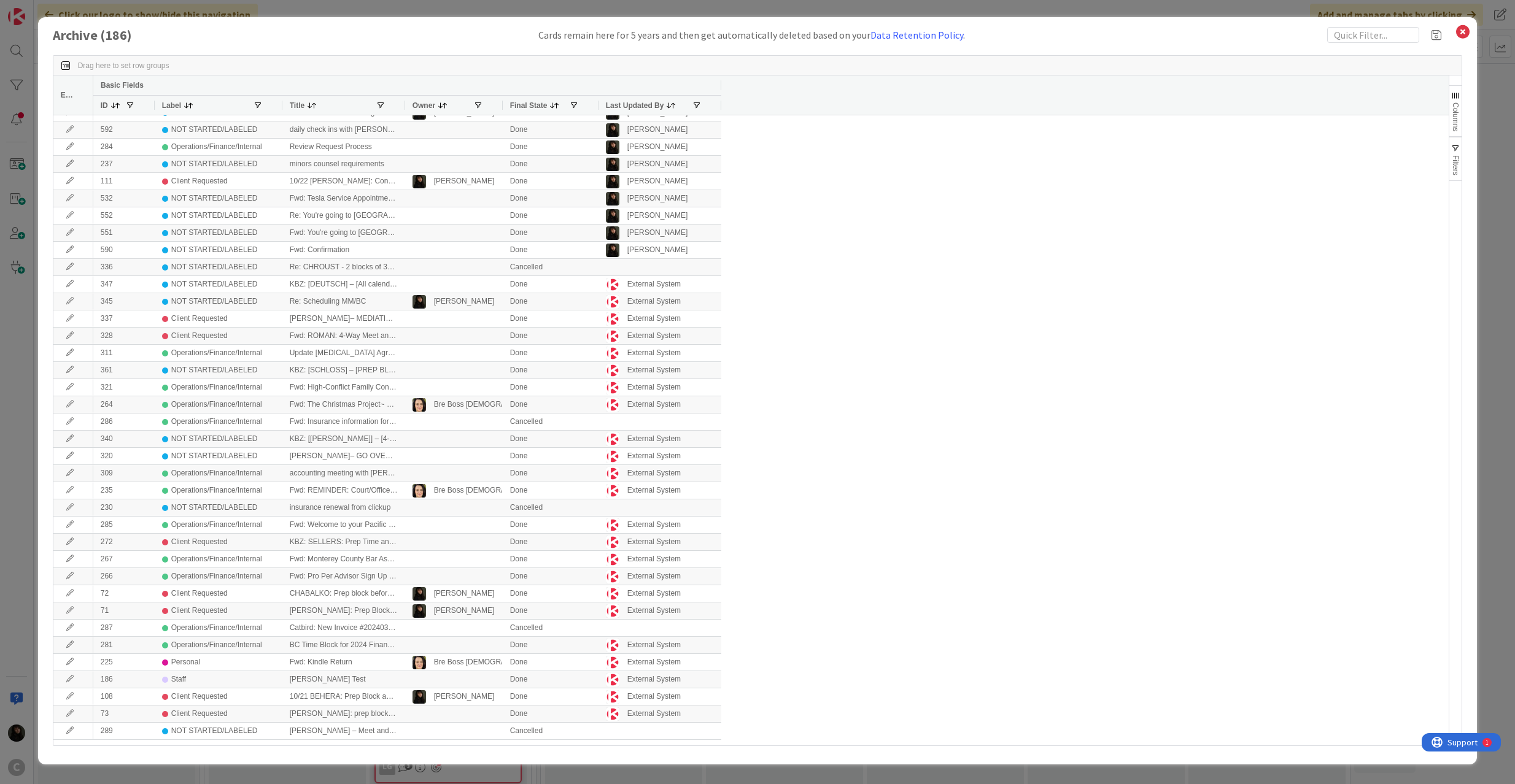
scroll to position [0, 0]
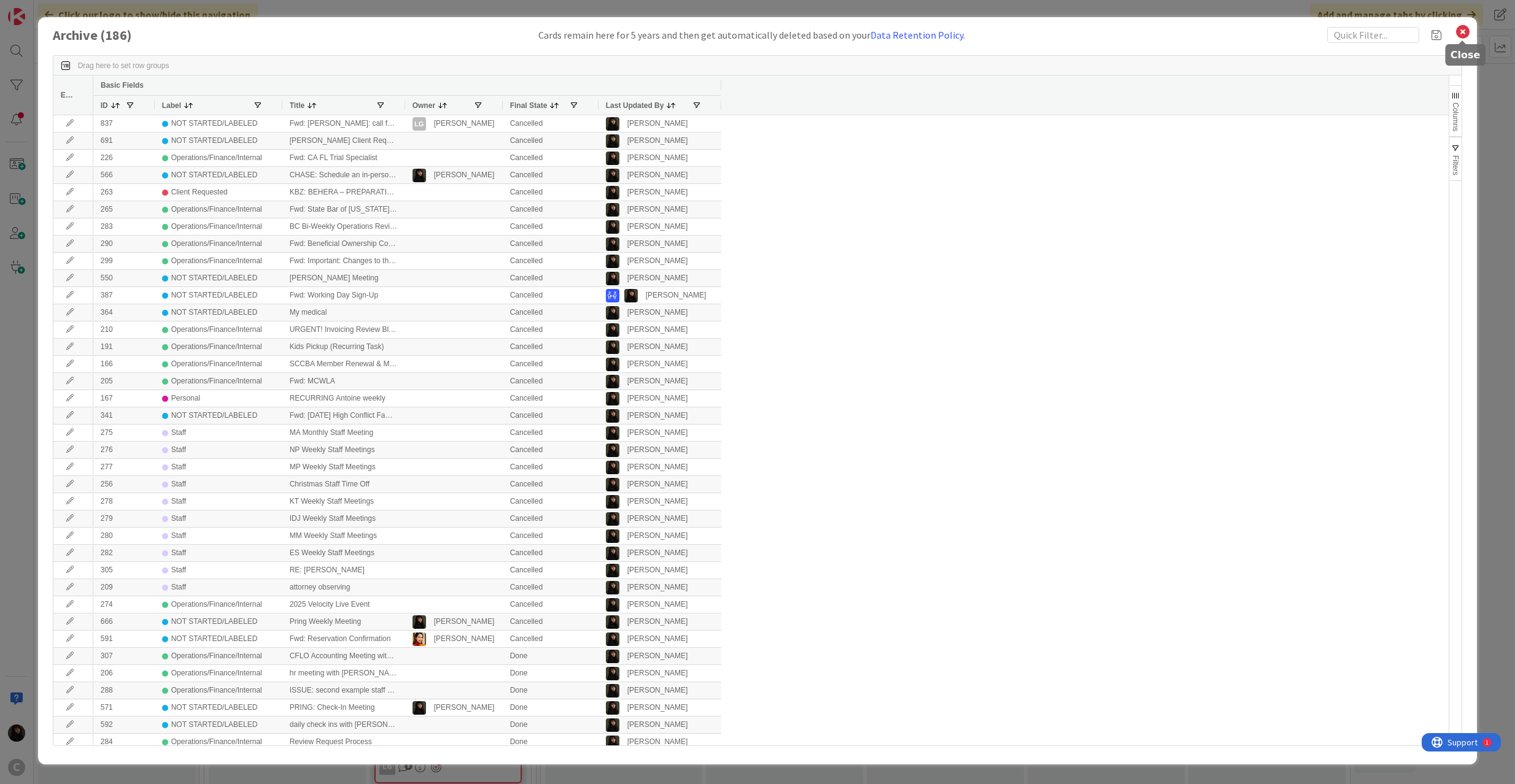
click at [1466, 26] on icon at bounding box center [1463, 32] width 16 height 17
